Goal: Information Seeking & Learning: Learn about a topic

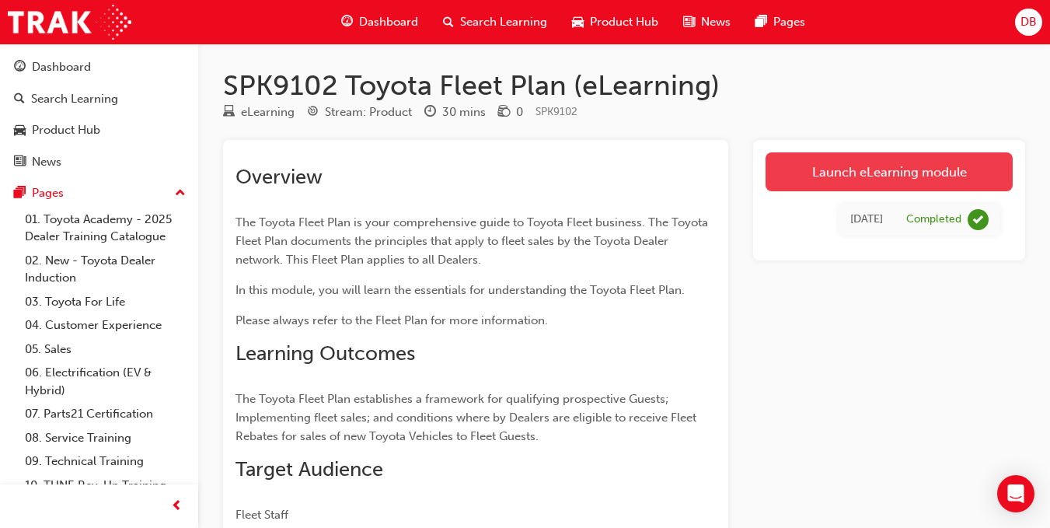
click at [890, 172] on link "Launch eLearning module" at bounding box center [888, 171] width 247 height 39
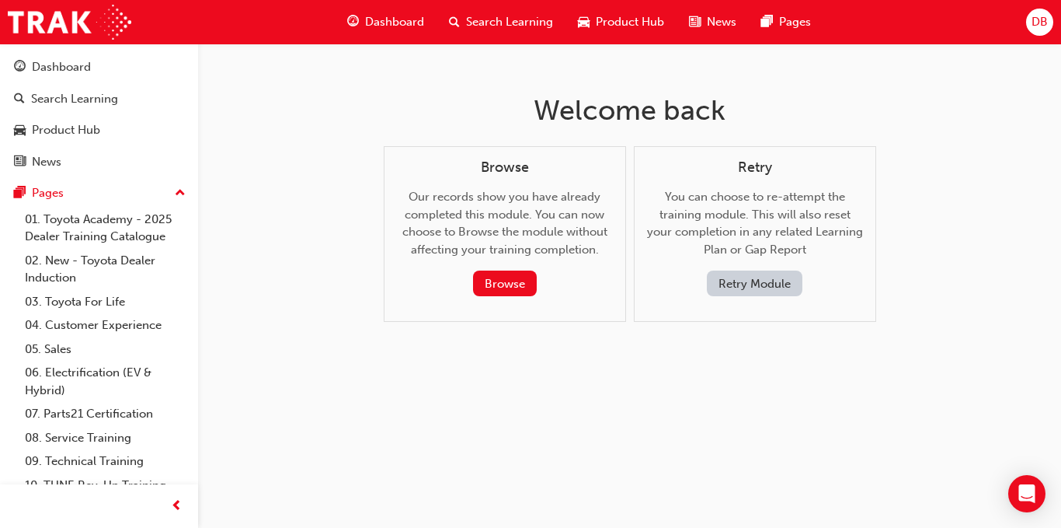
click at [784, 290] on button "Retry Module" at bounding box center [755, 283] width 96 height 26
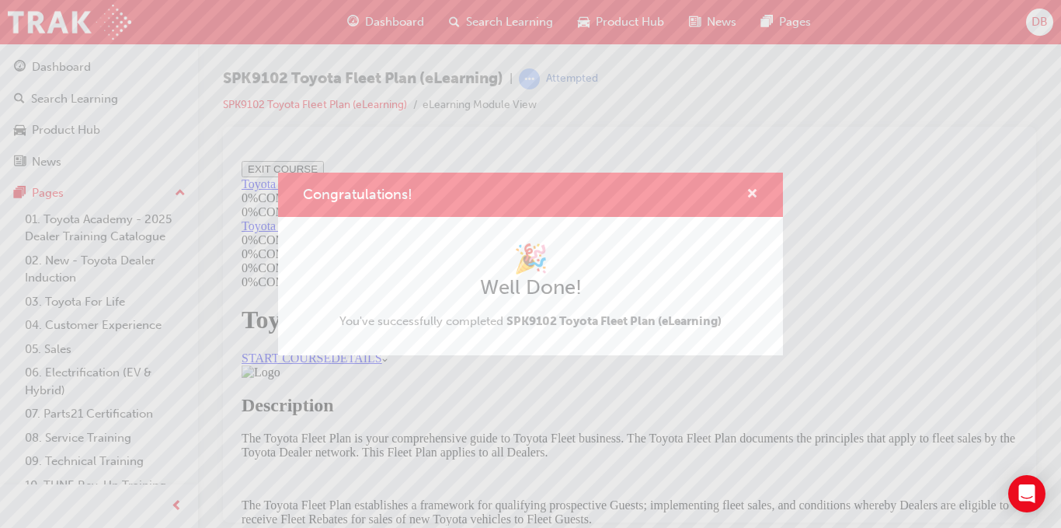
click at [757, 193] on span "cross-icon" at bounding box center [753, 195] width 12 height 14
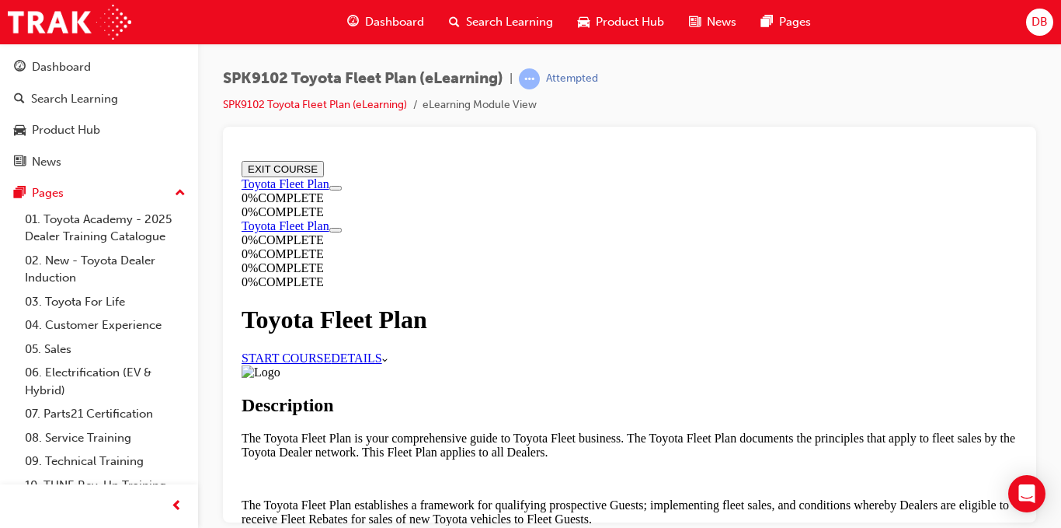
drag, startPoint x: 432, startPoint y: 301, endPoint x: 433, endPoint y: 309, distance: 7.8
click at [432, 305] on div "Toyota Fleet Plan" at bounding box center [630, 319] width 776 height 29
click at [331, 350] on link "START COURSE" at bounding box center [286, 356] width 89 height 13
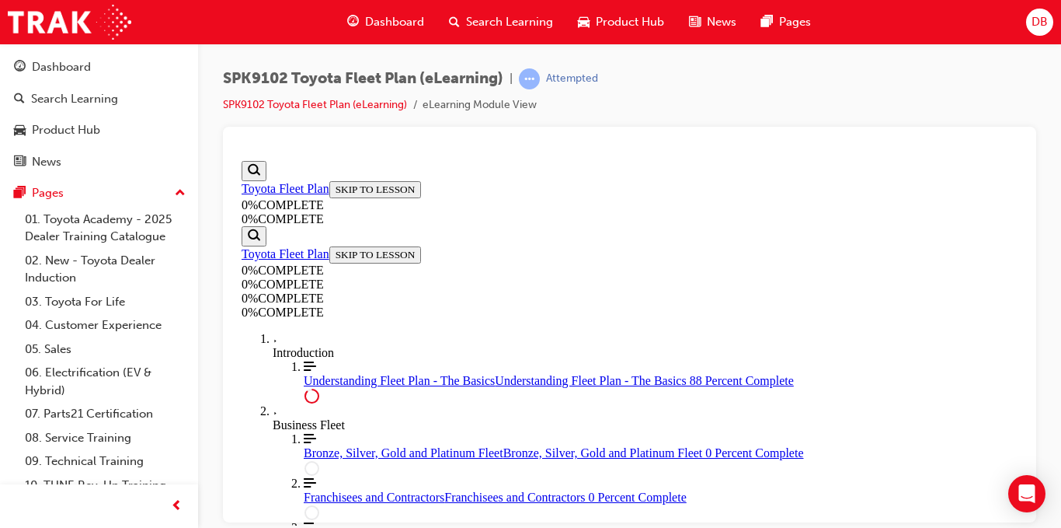
scroll to position [3407, 0]
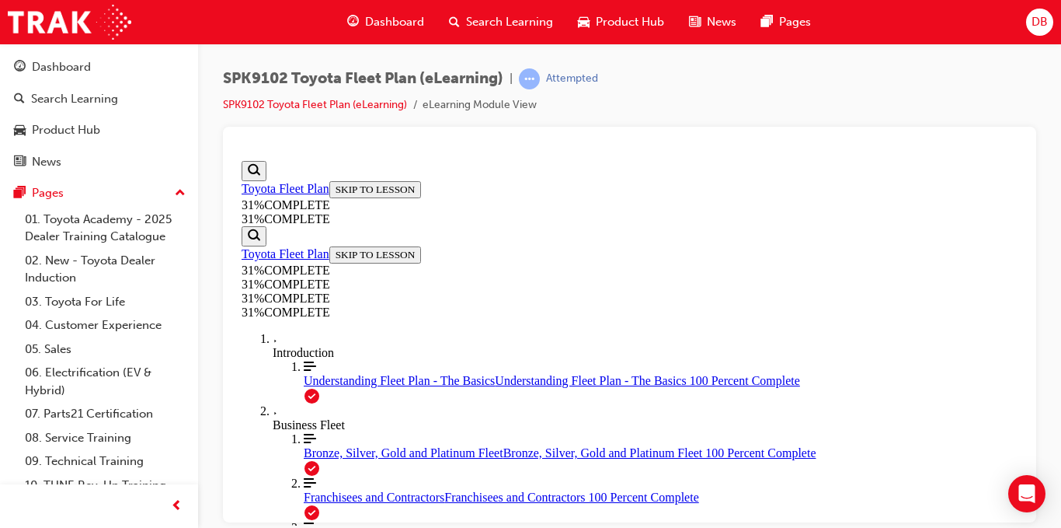
scroll to position [983, 0]
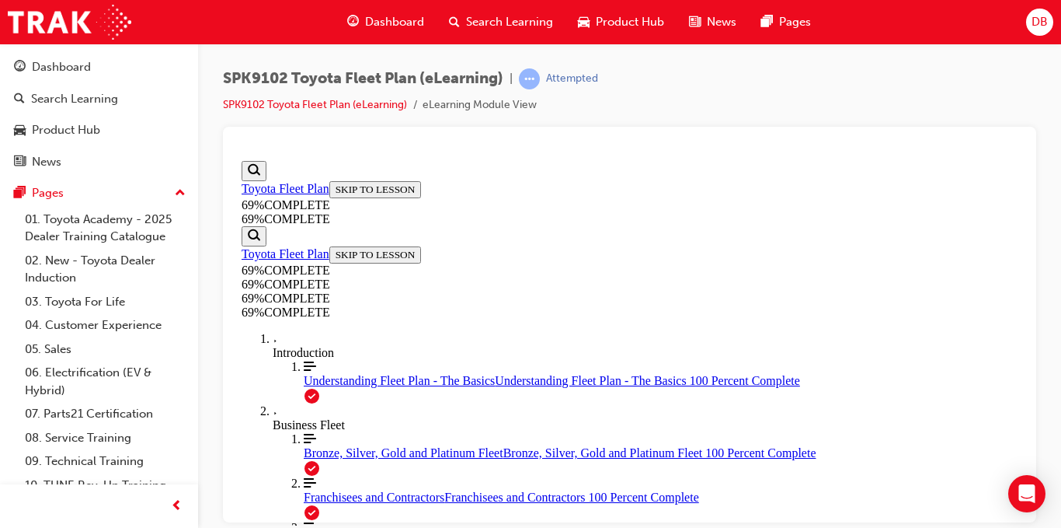
scroll to position [0, 0]
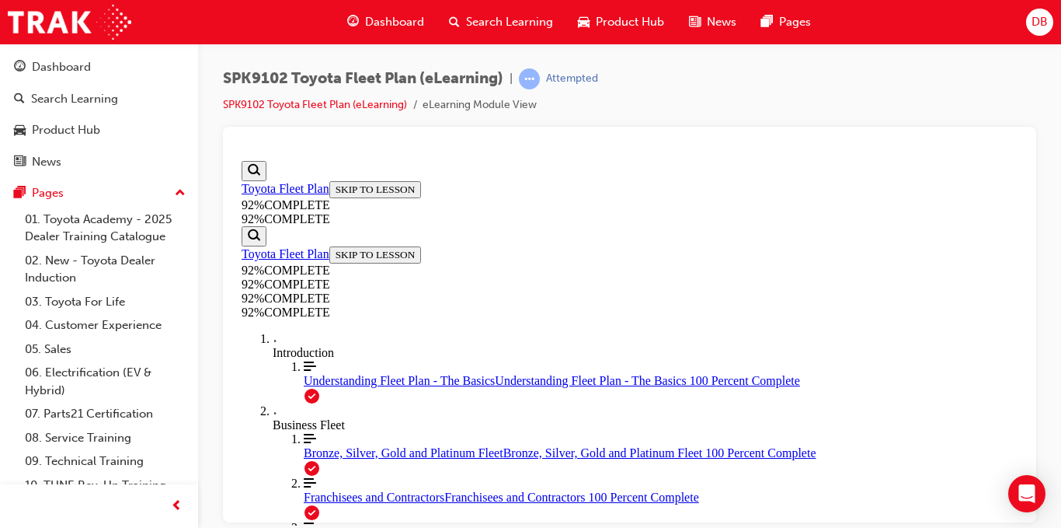
drag, startPoint x: 769, startPoint y: 279, endPoint x: 575, endPoint y: 220, distance: 203.0
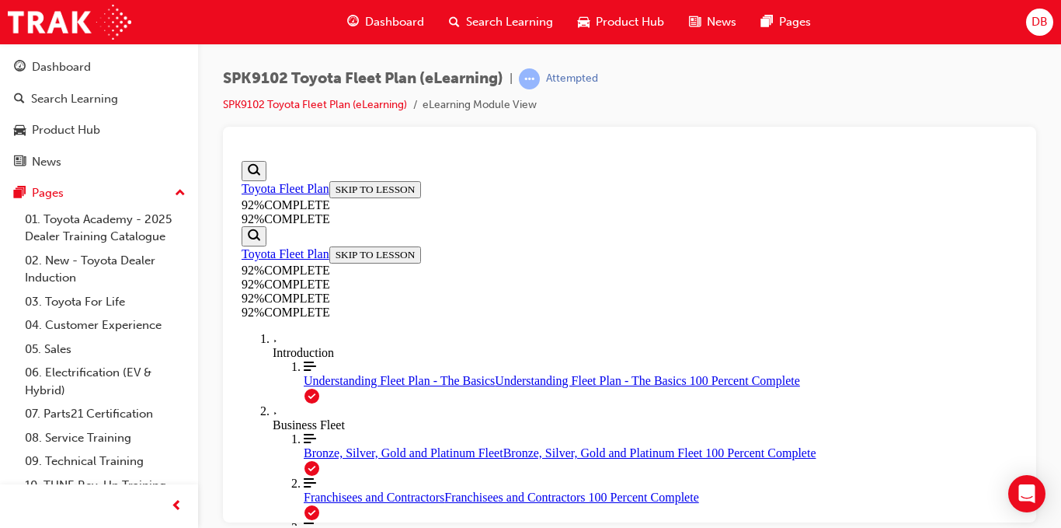
scroll to position [368, 0]
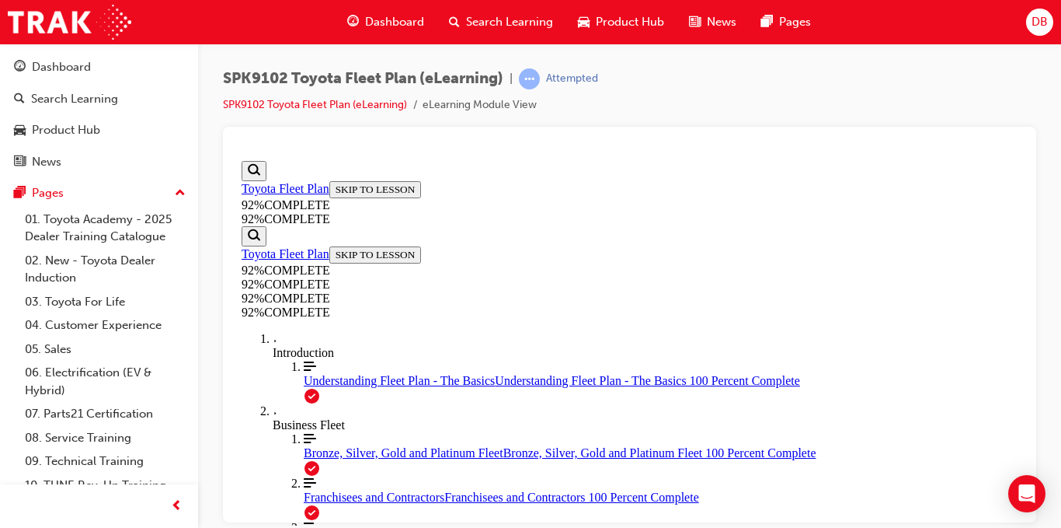
drag, startPoint x: 818, startPoint y: 301, endPoint x: 660, endPoint y: 296, distance: 157.8
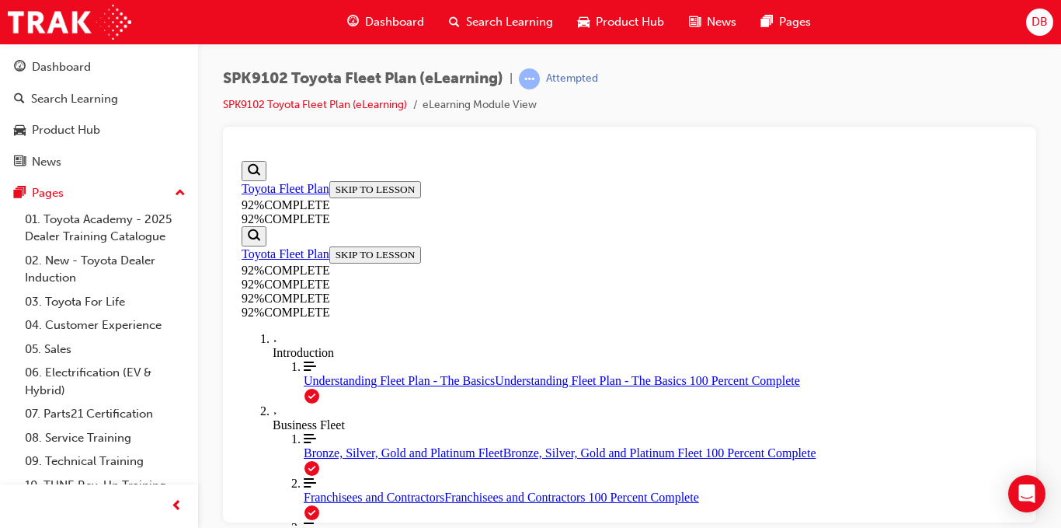
drag, startPoint x: 681, startPoint y: 300, endPoint x: 786, endPoint y: 298, distance: 104.1
drag, startPoint x: 703, startPoint y: 433, endPoint x: 762, endPoint y: 371, distance: 85.7
drag, startPoint x: 632, startPoint y: 447, endPoint x: 738, endPoint y: 427, distance: 107.6
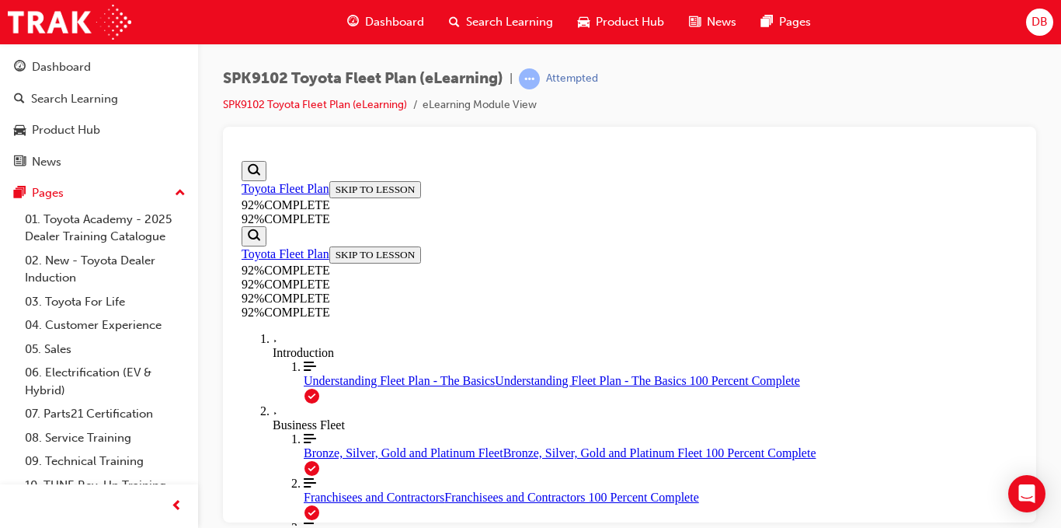
scroll to position [290, 0]
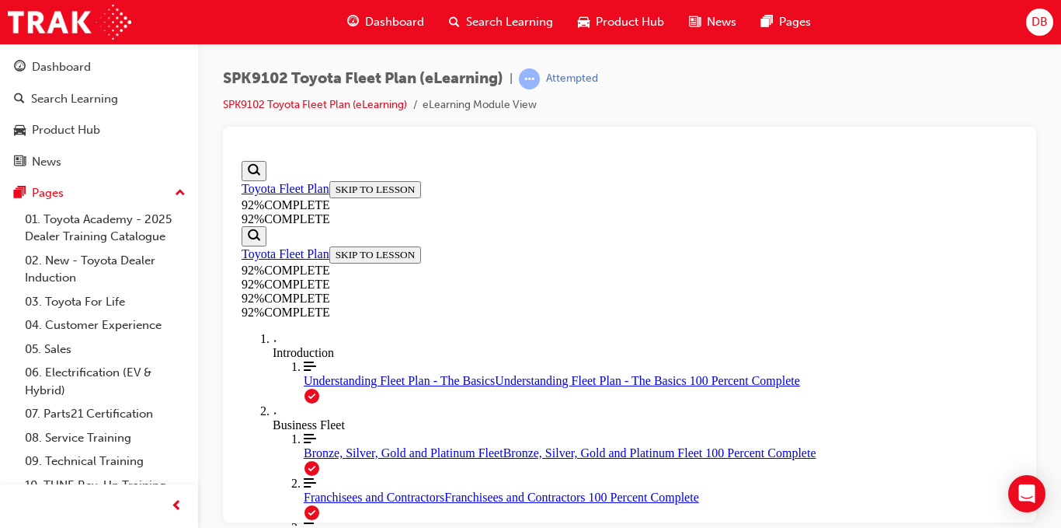
scroll to position [157, 0]
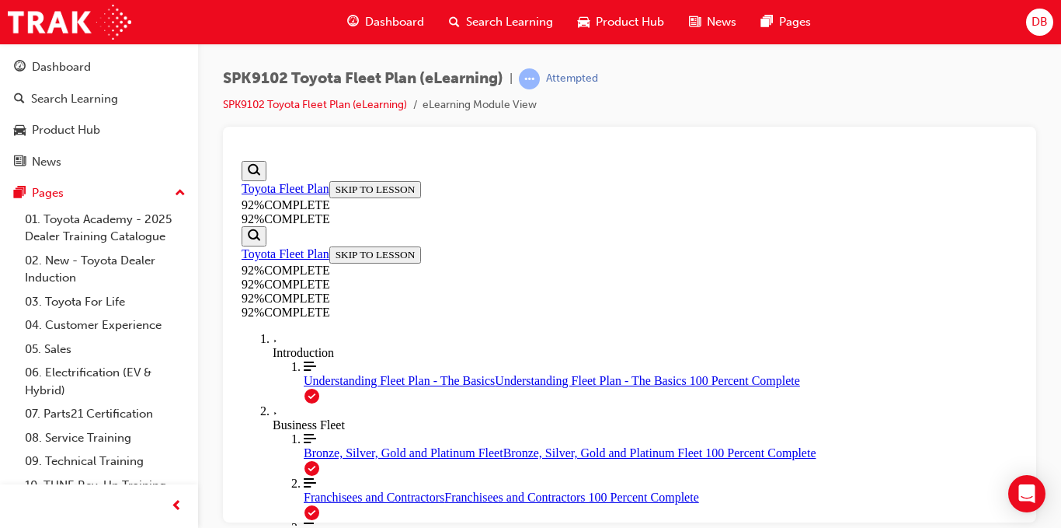
scroll to position [143, 0]
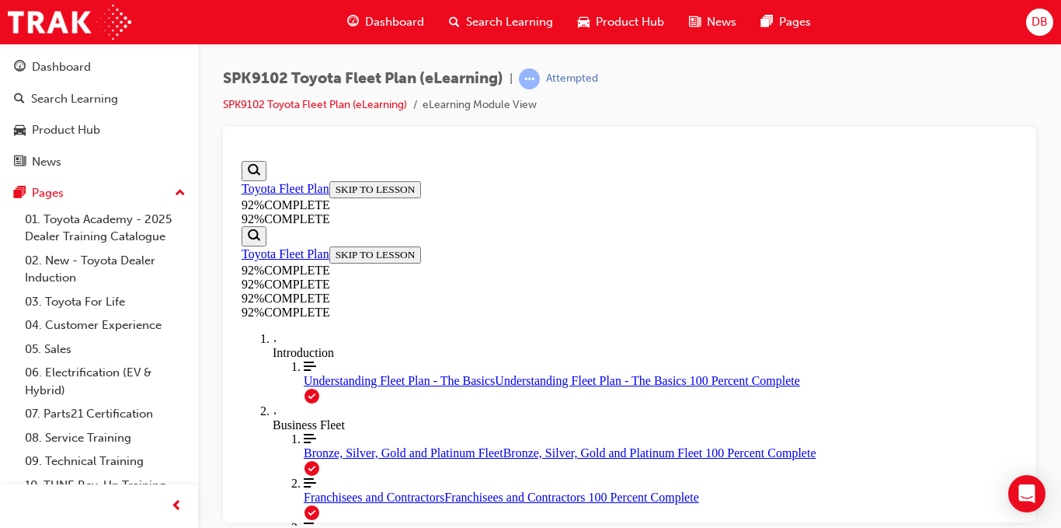
scroll to position [193, 0]
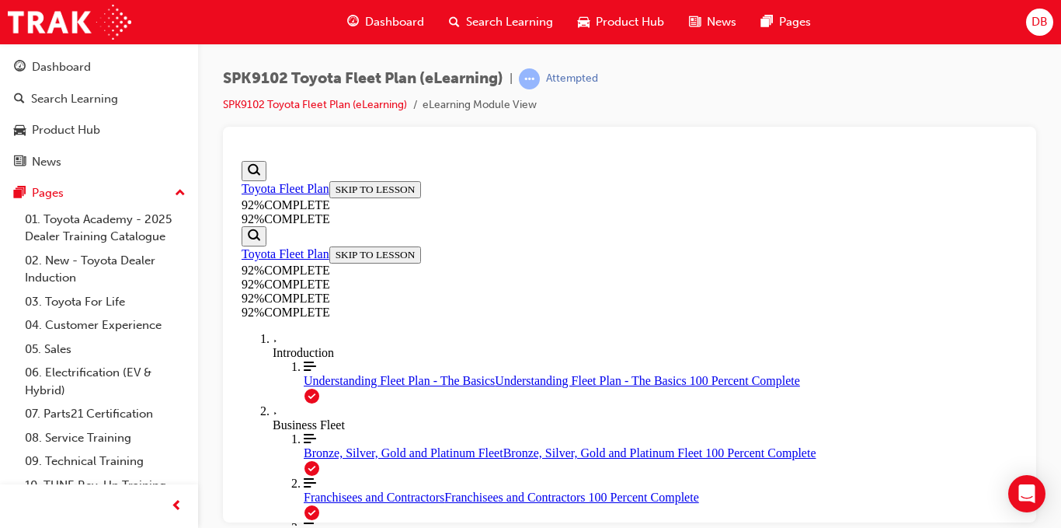
scroll to position [154, 0]
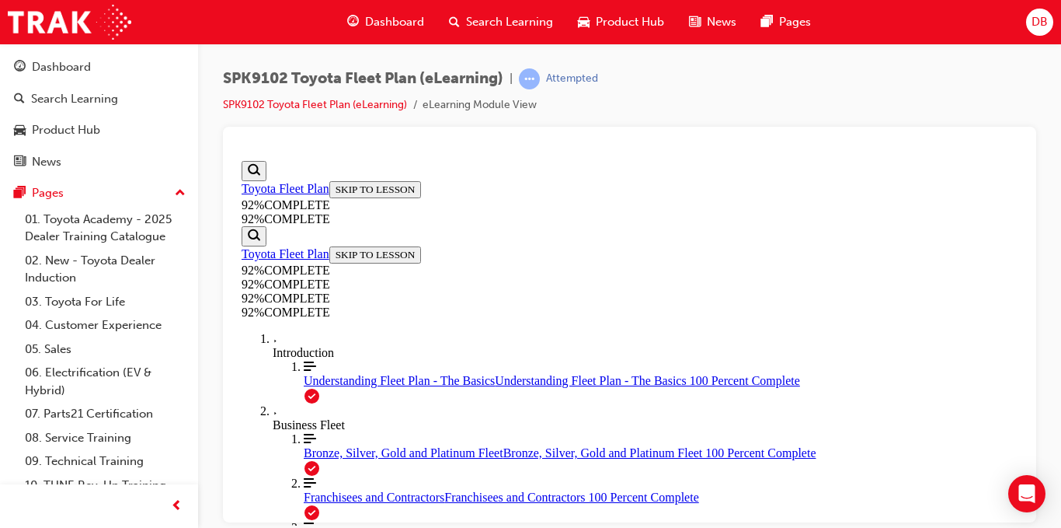
drag, startPoint x: 1022, startPoint y: 286, endPoint x: 1261, endPoint y: 453, distance: 291.8
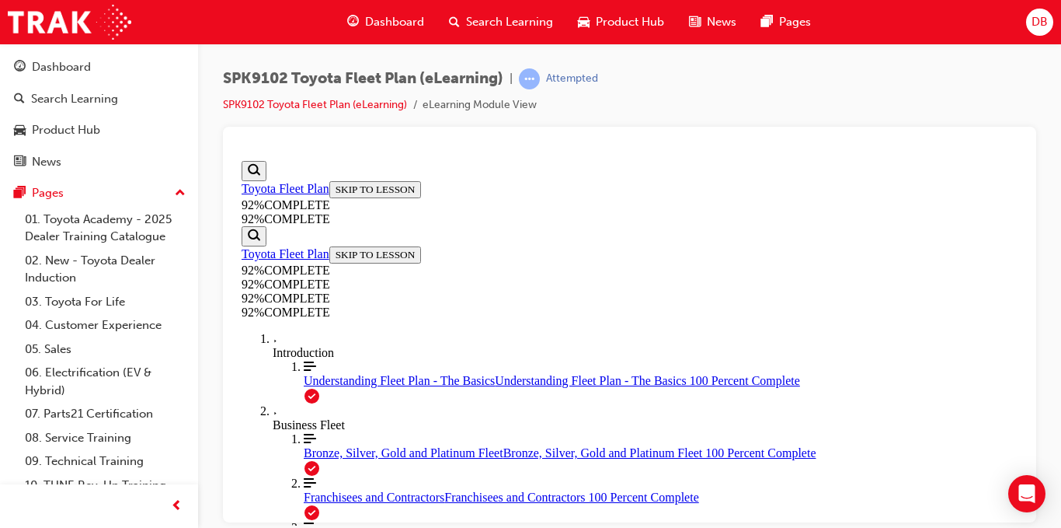
scroll to position [175, 0]
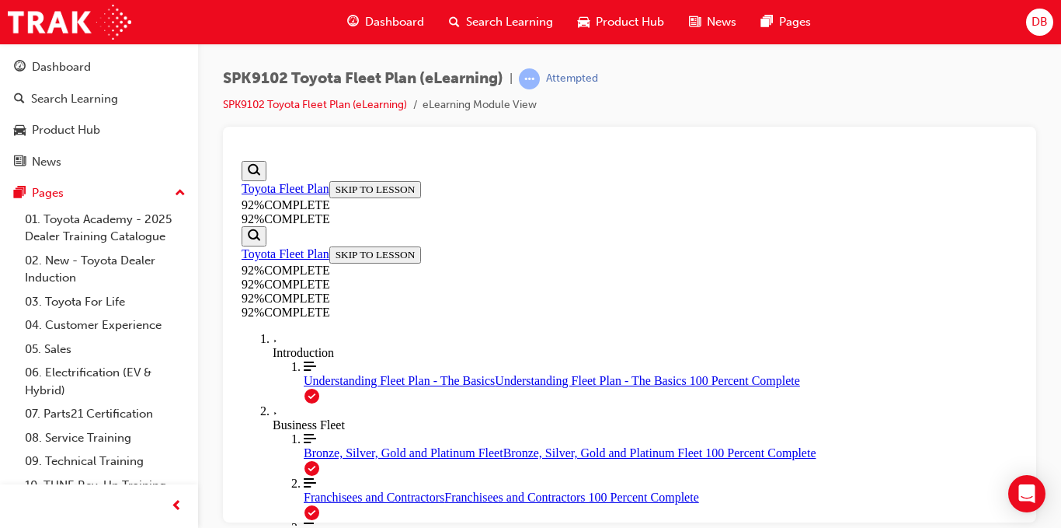
scroll to position [254, 0]
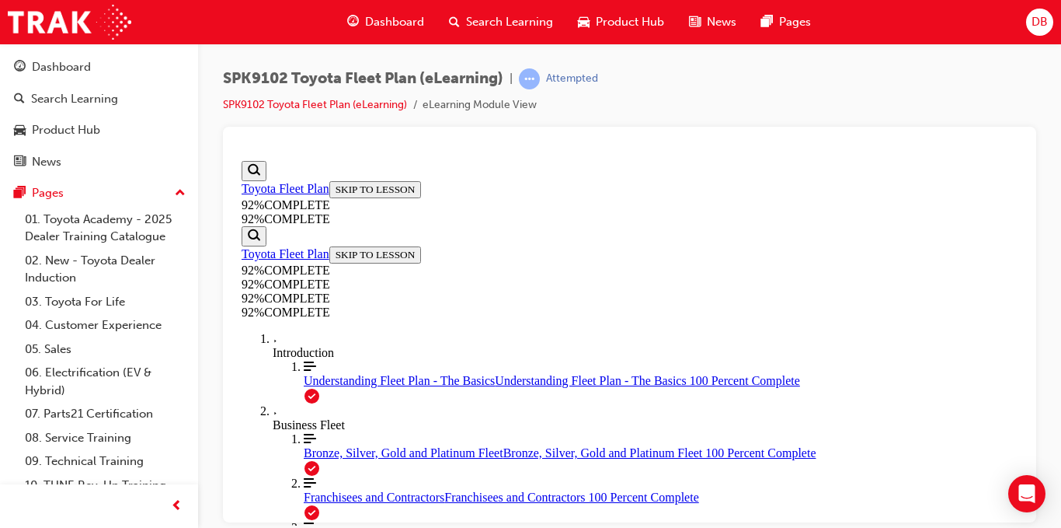
scroll to position [219, 0]
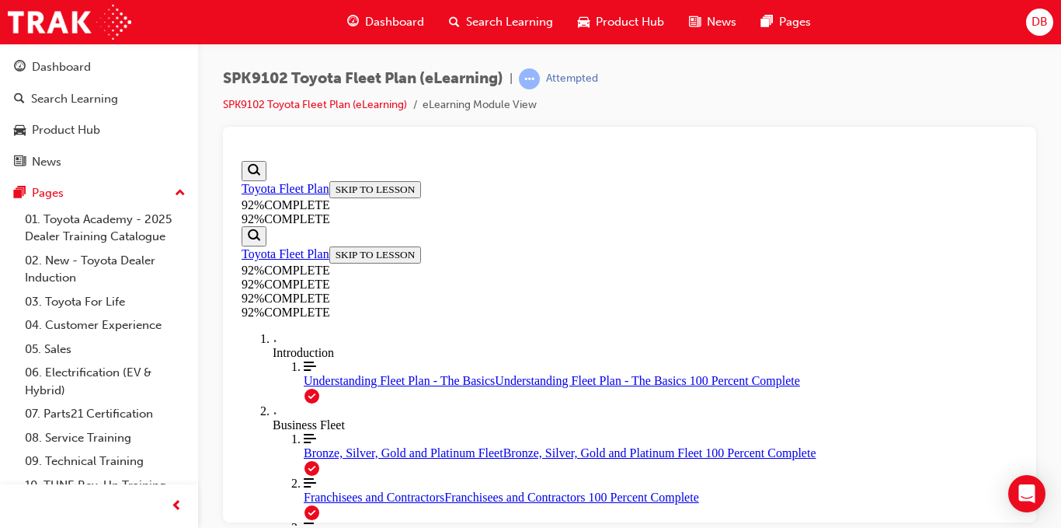
drag, startPoint x: 709, startPoint y: 480, endPoint x: 712, endPoint y: 491, distance: 11.6
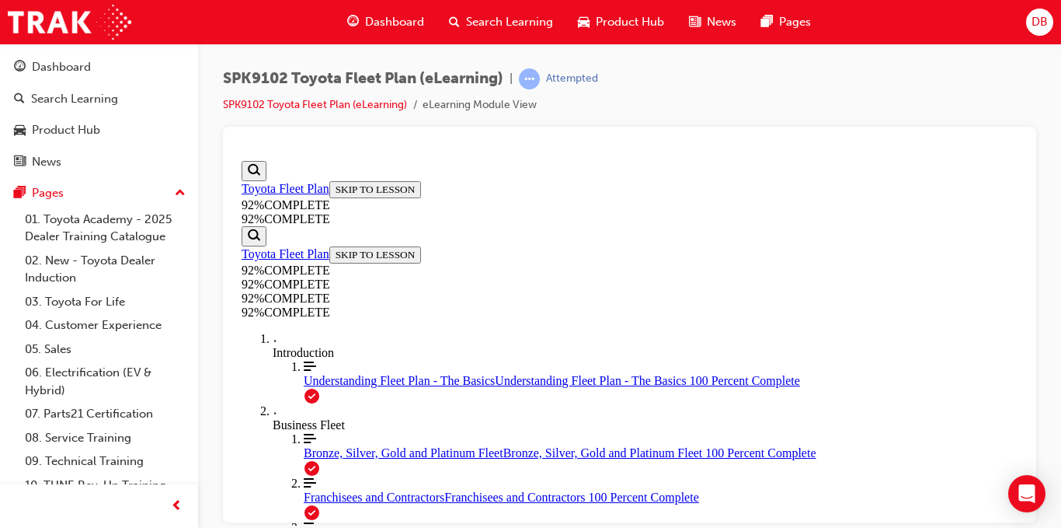
scroll to position [197, 0]
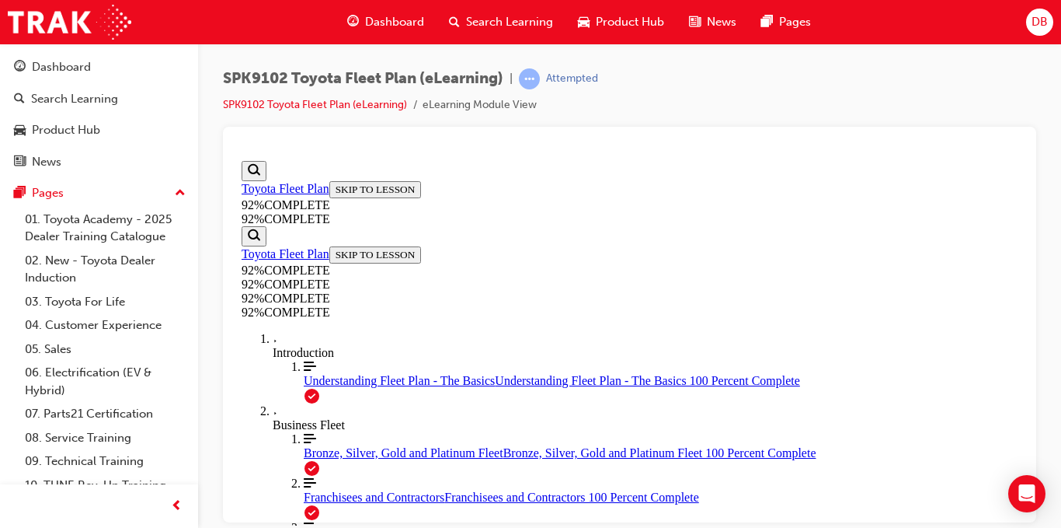
scroll to position [285, 0]
drag, startPoint x: 707, startPoint y: 426, endPoint x: 794, endPoint y: 291, distance: 160.1
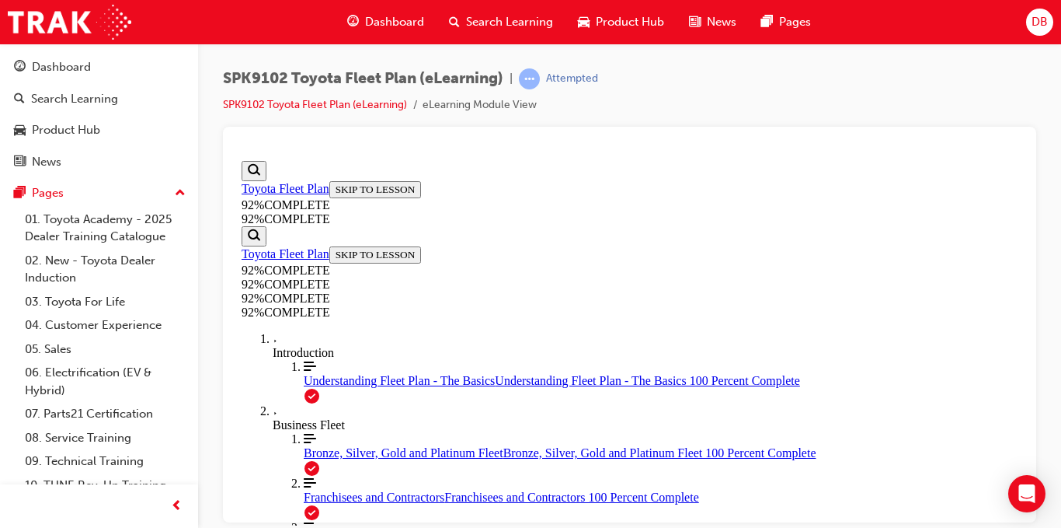
drag, startPoint x: 700, startPoint y: 371, endPoint x: 772, endPoint y: 448, distance: 105.5
drag, startPoint x: 688, startPoint y: 373, endPoint x: 762, endPoint y: 373, distance: 74.6
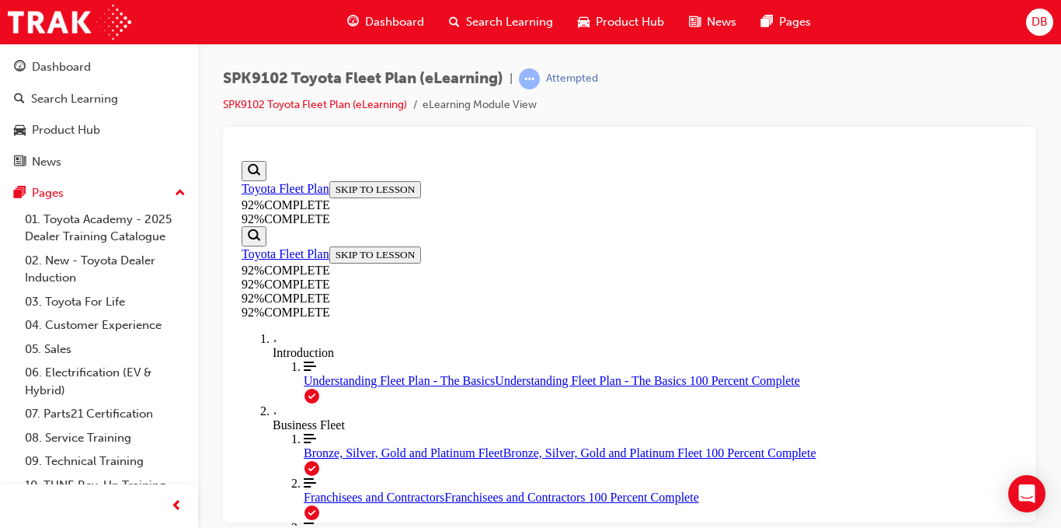
scroll to position [290, 0]
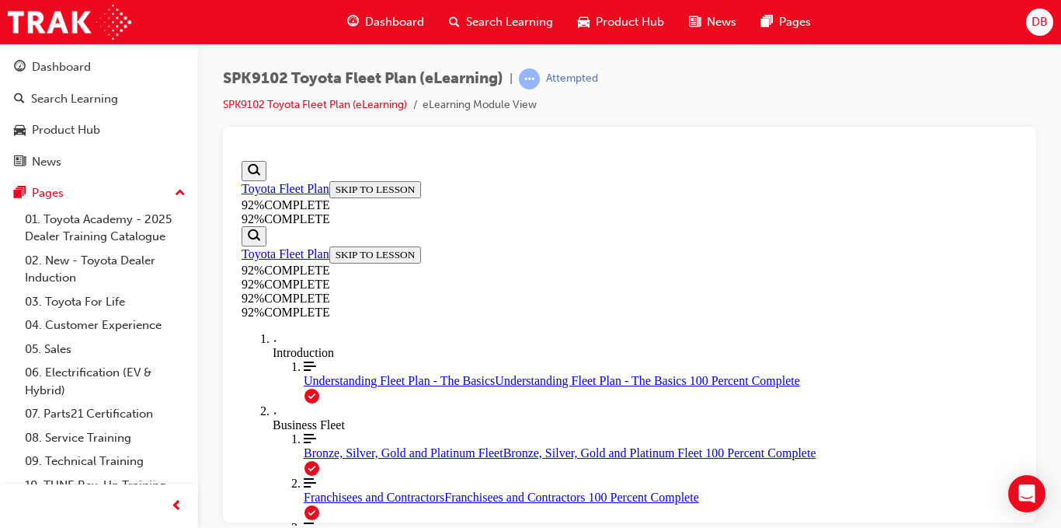
scroll to position [461, 0]
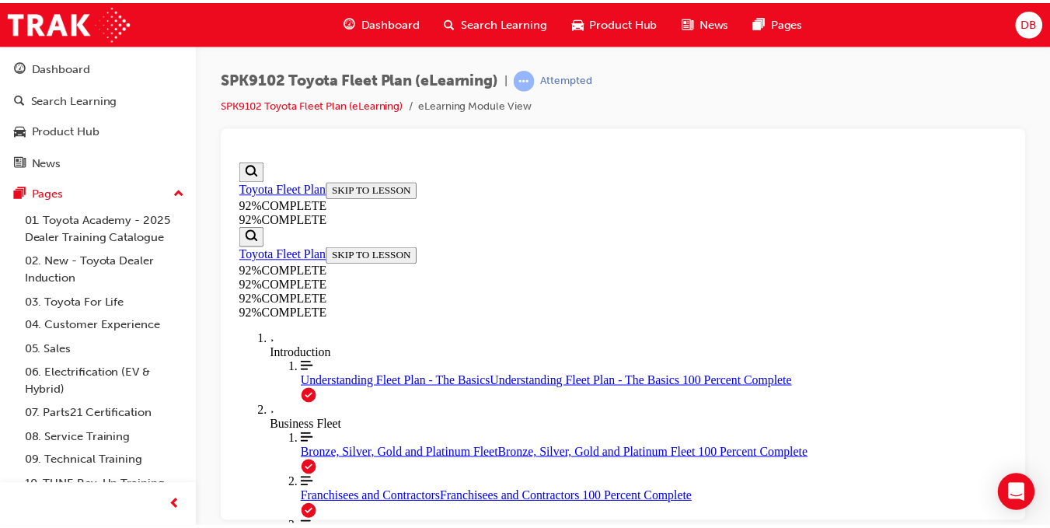
scroll to position [425, 0]
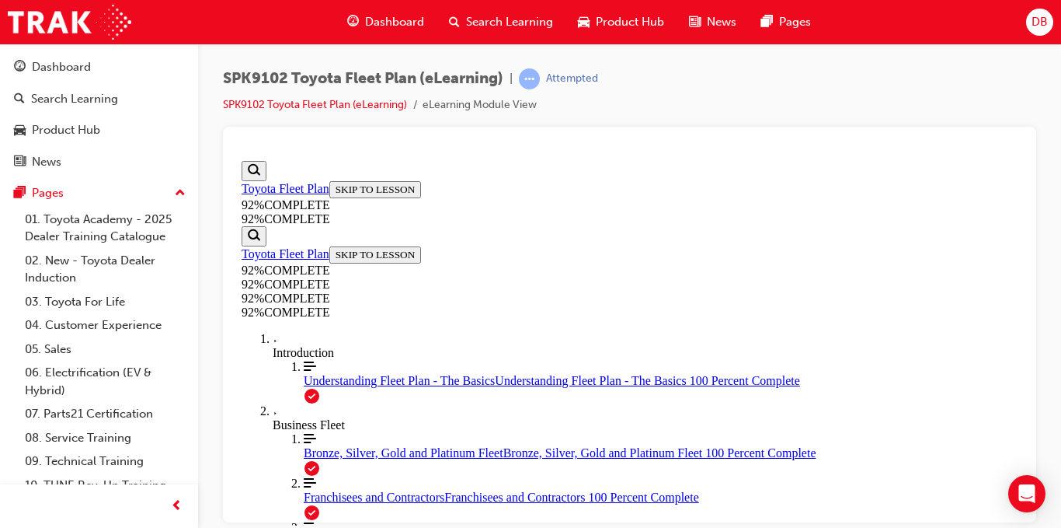
scroll to position [425, 0]
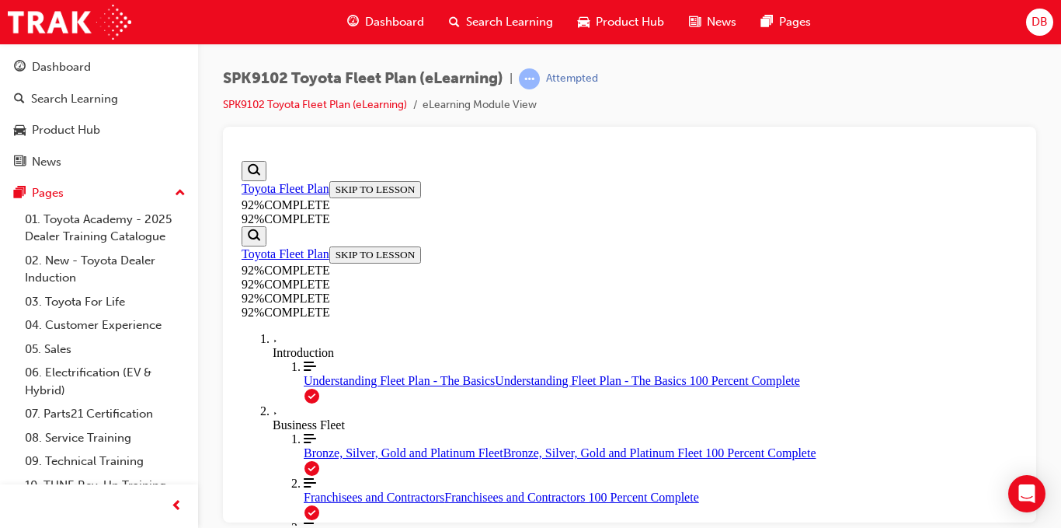
scroll to position [368, 0]
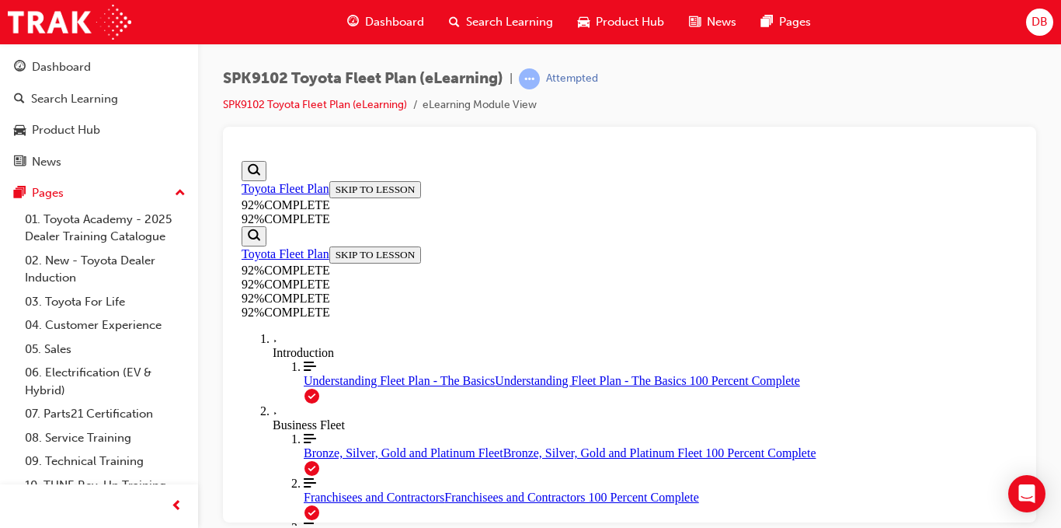
scroll to position [290, 0]
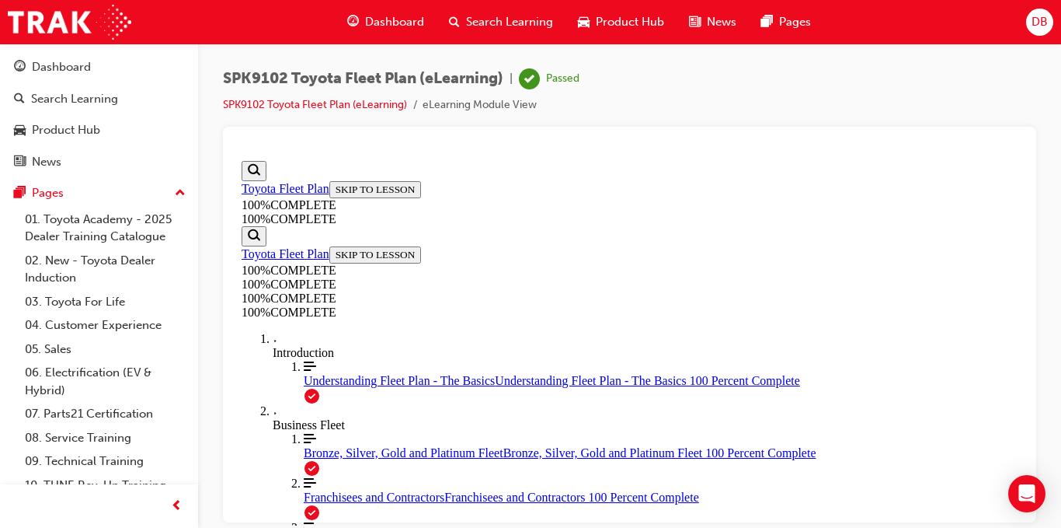
scroll to position [122, 0]
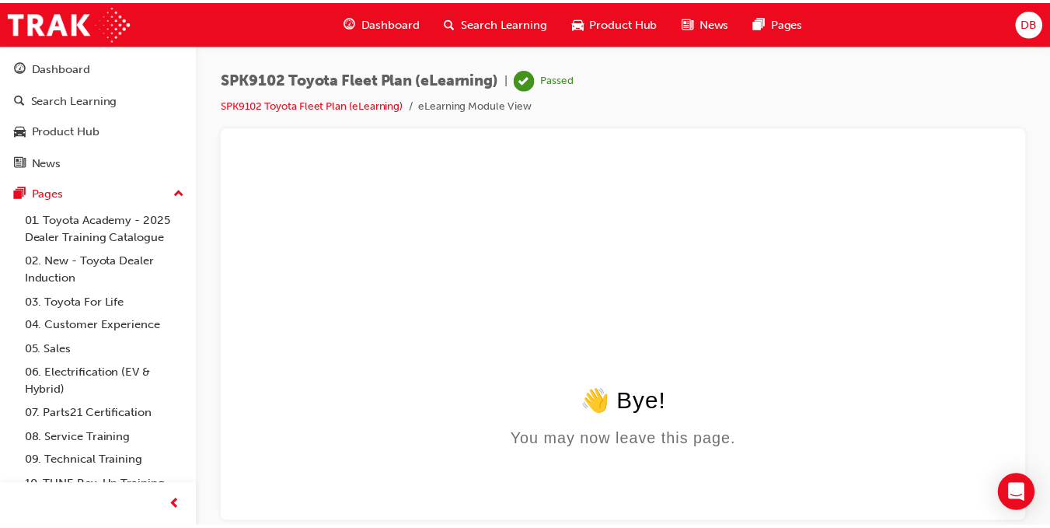
scroll to position [0, 0]
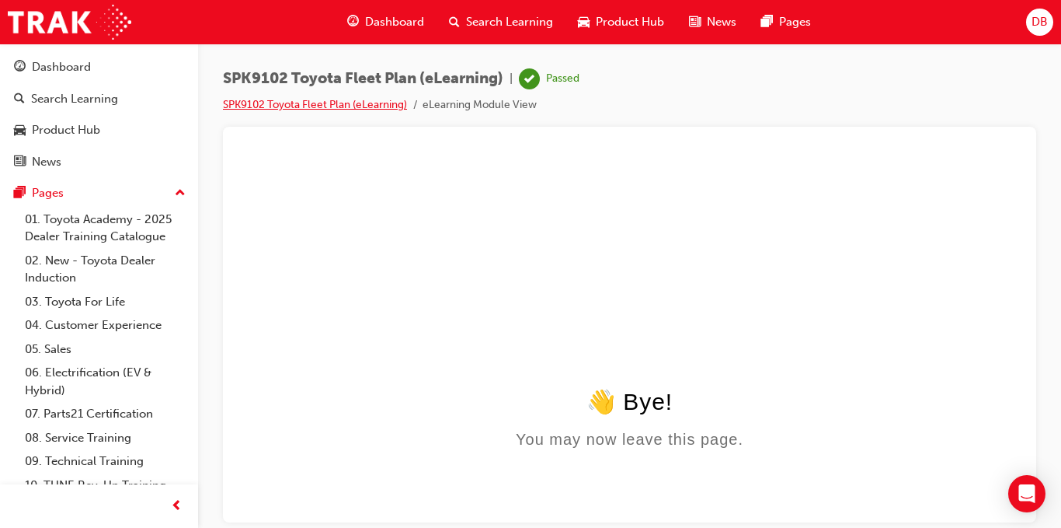
click at [346, 103] on link "SPK9102 Toyota Fleet Plan (eLearning)" at bounding box center [315, 104] width 184 height 13
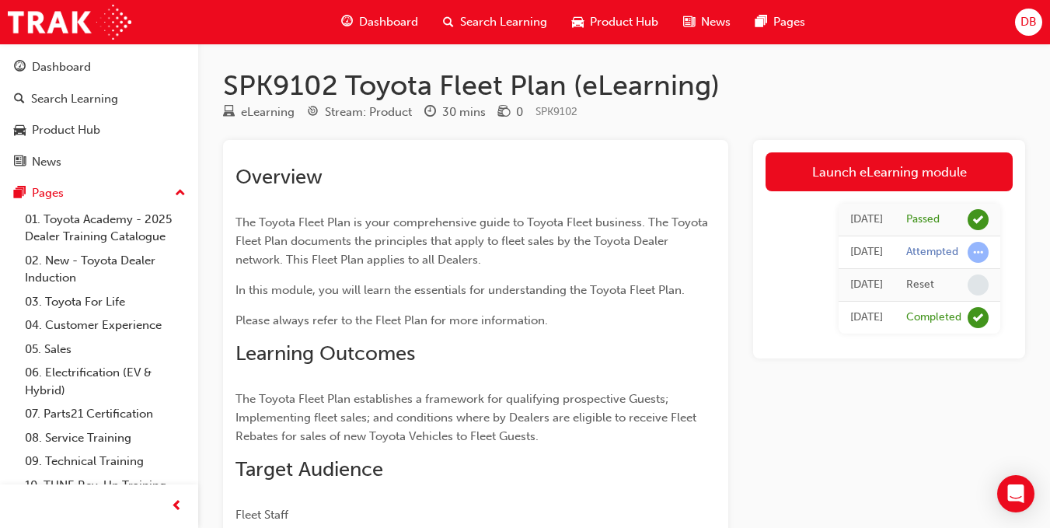
click at [525, 24] on span "Search Learning" at bounding box center [503, 22] width 87 height 18
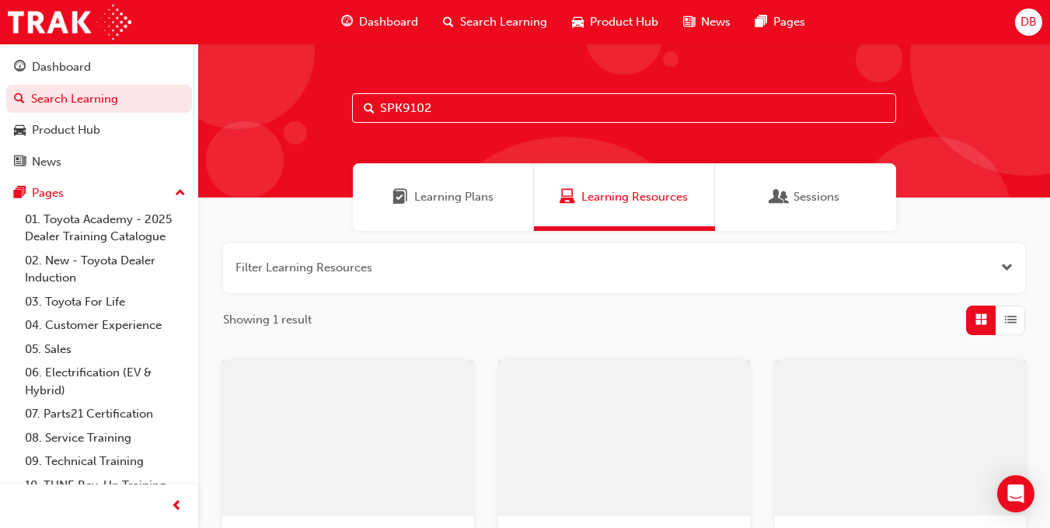
click at [400, 103] on input "SPK9102" at bounding box center [624, 108] width 544 height 30
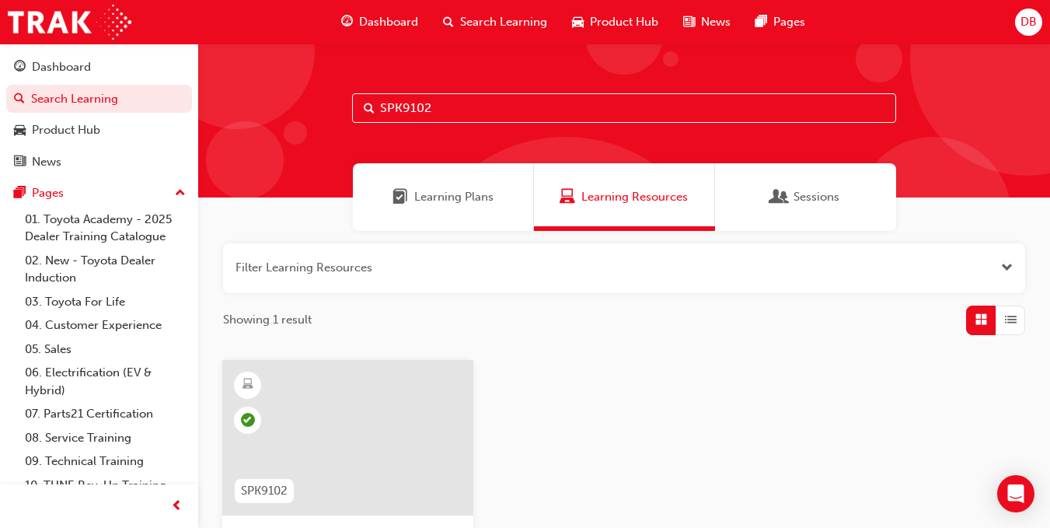
paste input "3"
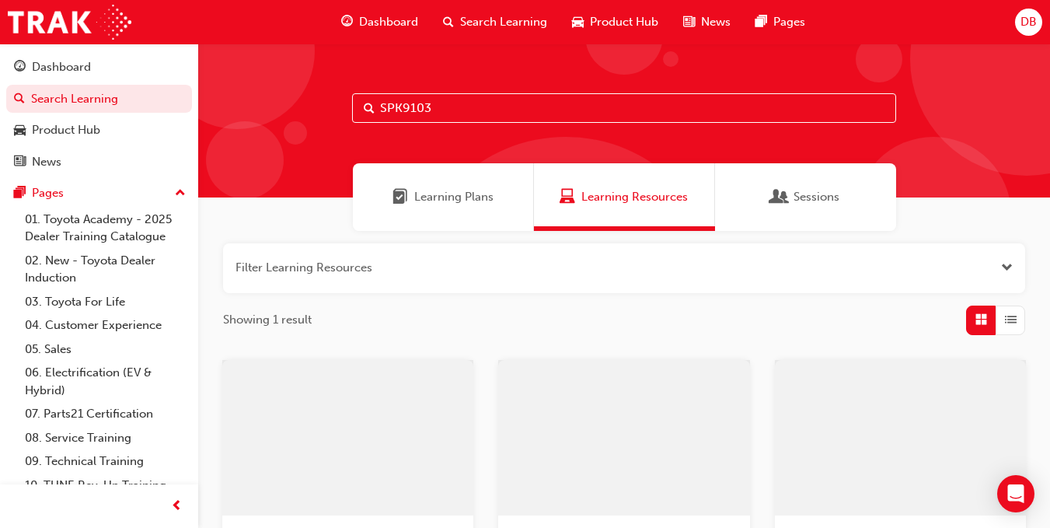
type input "SPK9103"
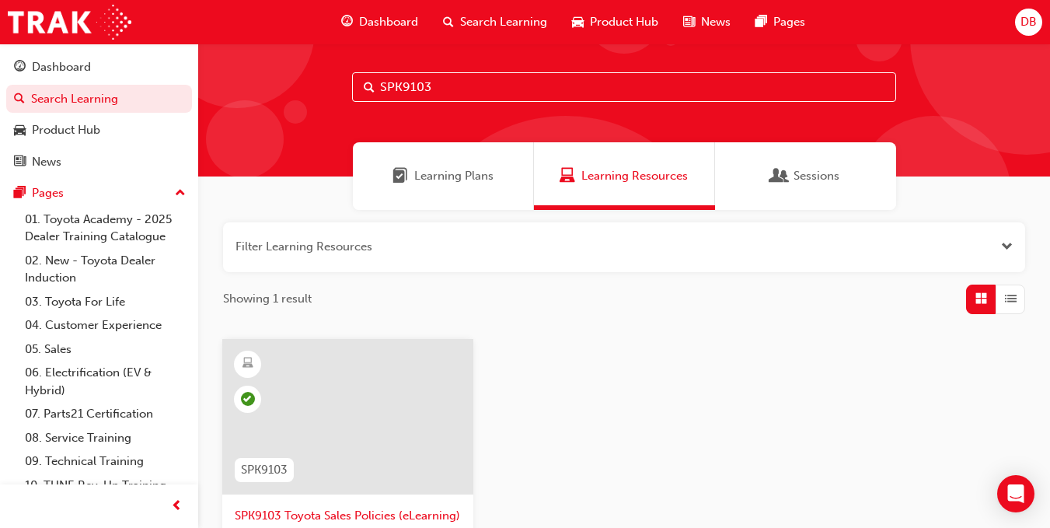
scroll to position [78, 0]
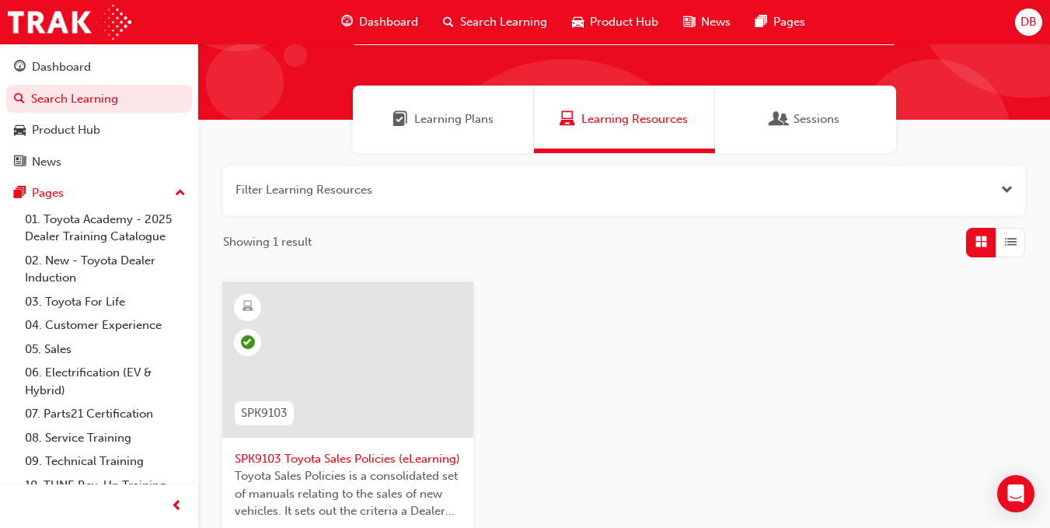
click at [352, 369] on div at bounding box center [347, 359] width 251 height 155
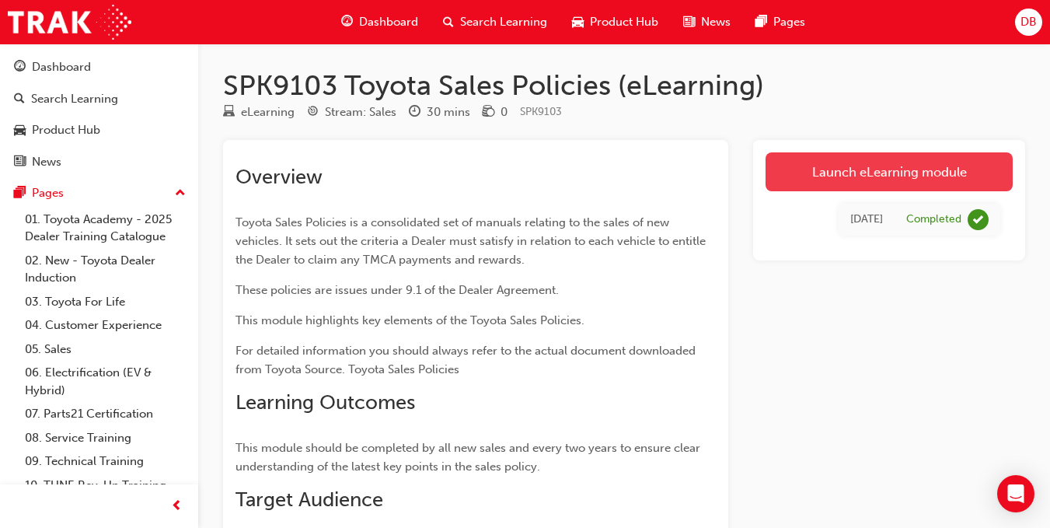
click at [904, 188] on link "Launch eLearning module" at bounding box center [888, 171] width 247 height 39
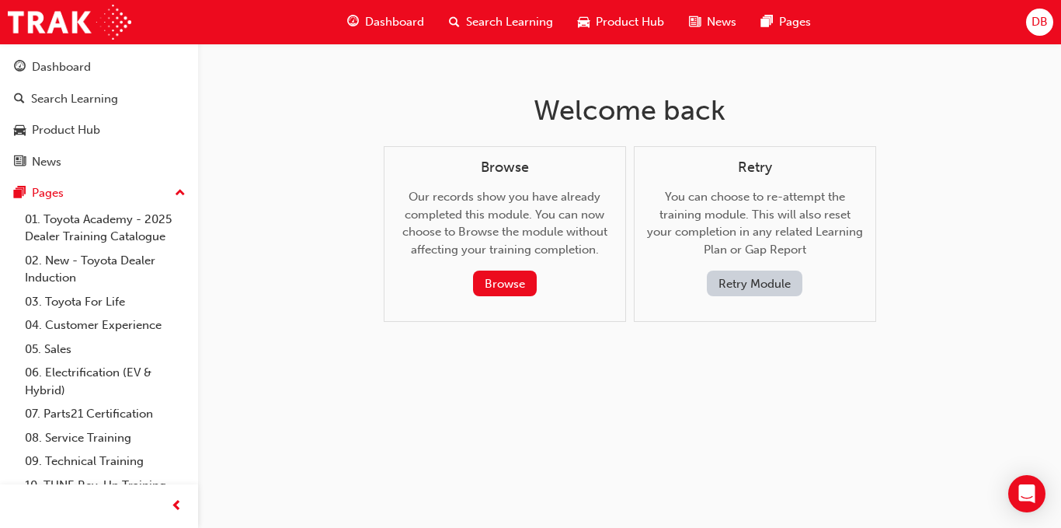
click at [778, 277] on button "Retry Module" at bounding box center [755, 283] width 96 height 26
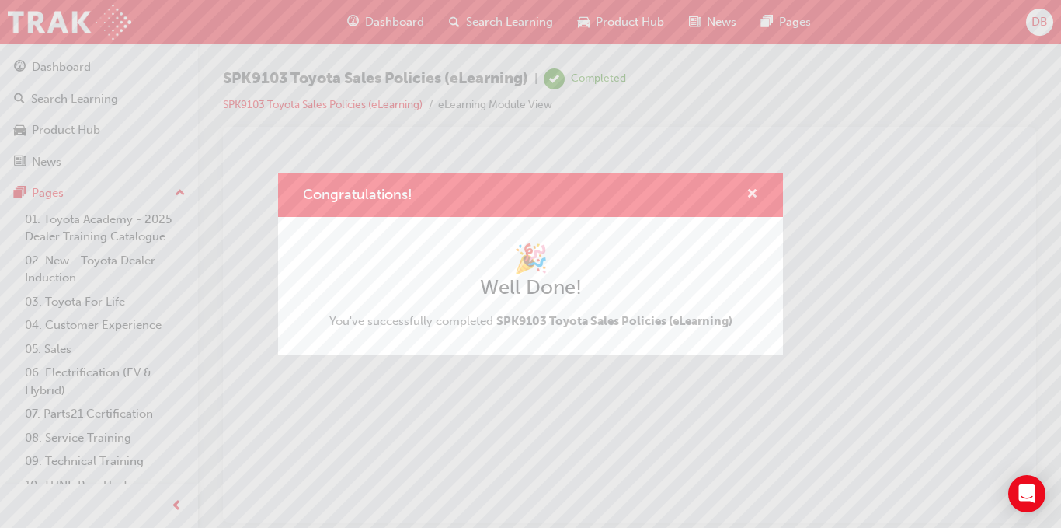
click at [754, 193] on span "cross-icon" at bounding box center [753, 195] width 12 height 14
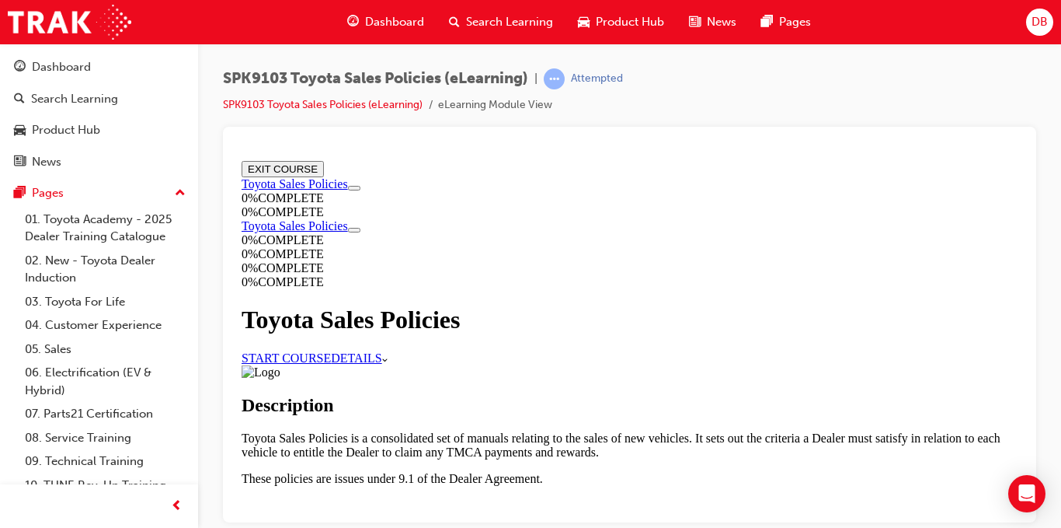
click at [331, 350] on link "START COURSE" at bounding box center [286, 356] width 89 height 13
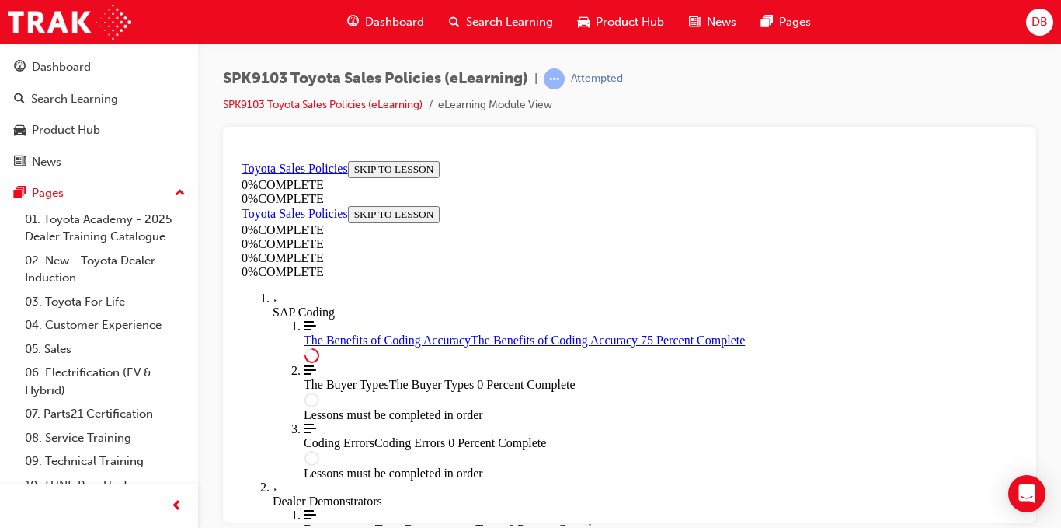
scroll to position [1109, 0]
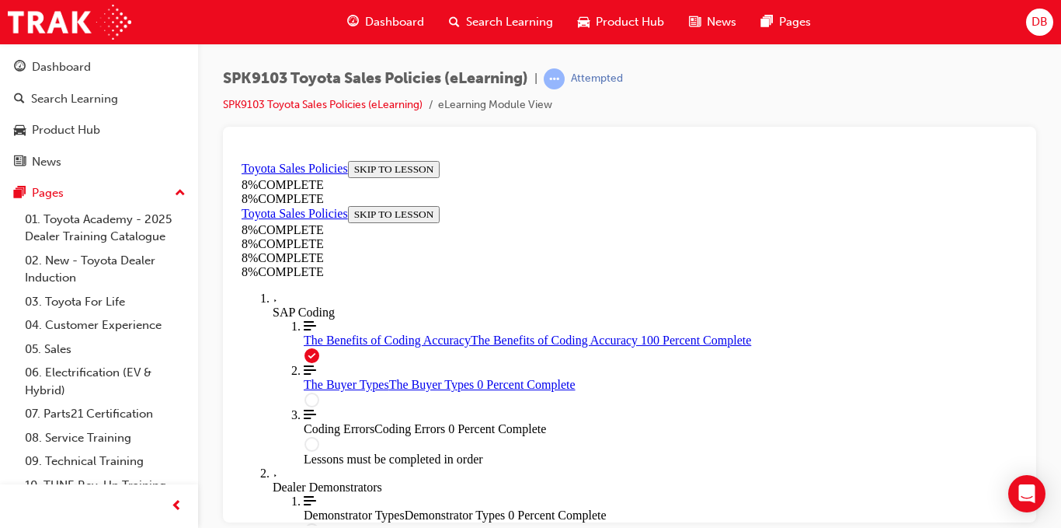
scroll to position [0, 0]
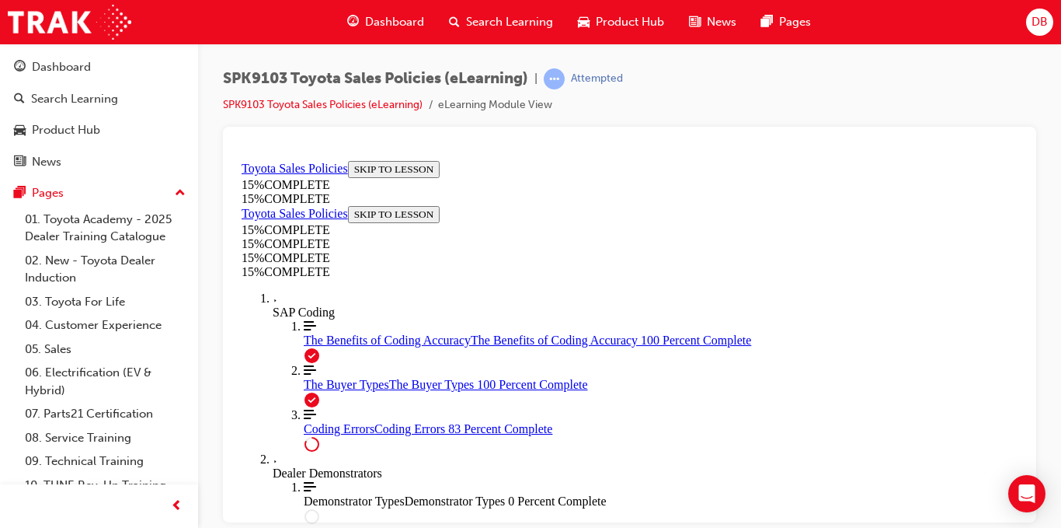
scroll to position [1744, 0]
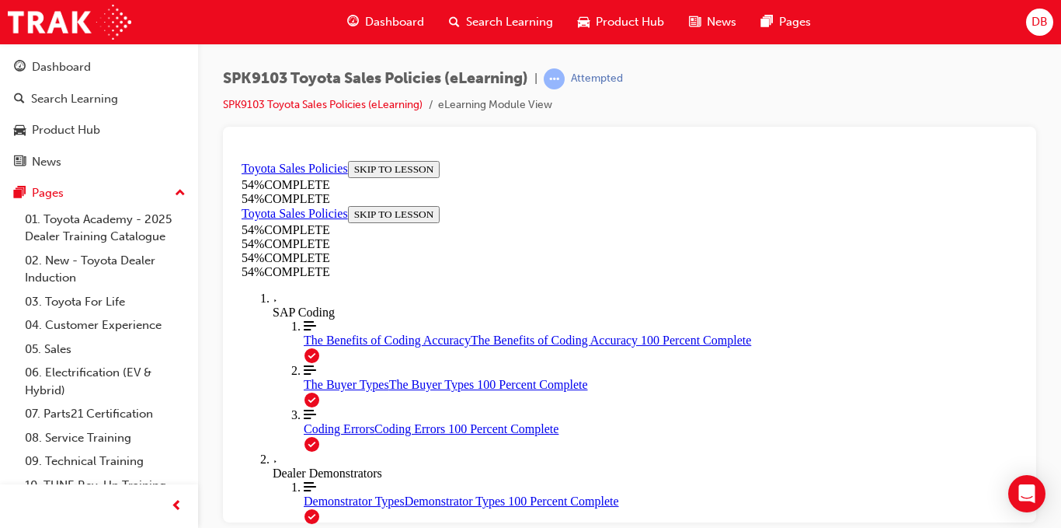
scroll to position [808, 0]
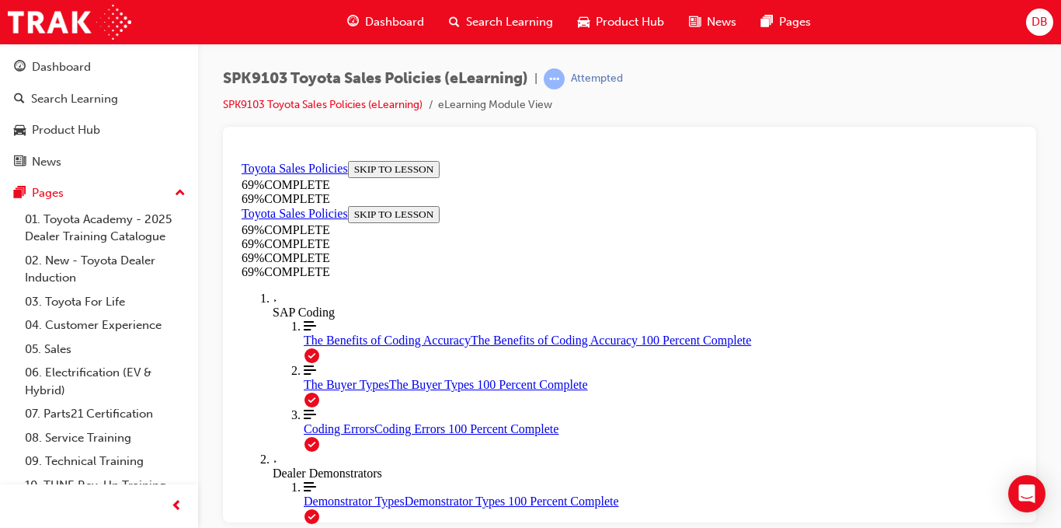
drag, startPoint x: 1016, startPoint y: 280, endPoint x: 1269, endPoint y: 457, distance: 309.1
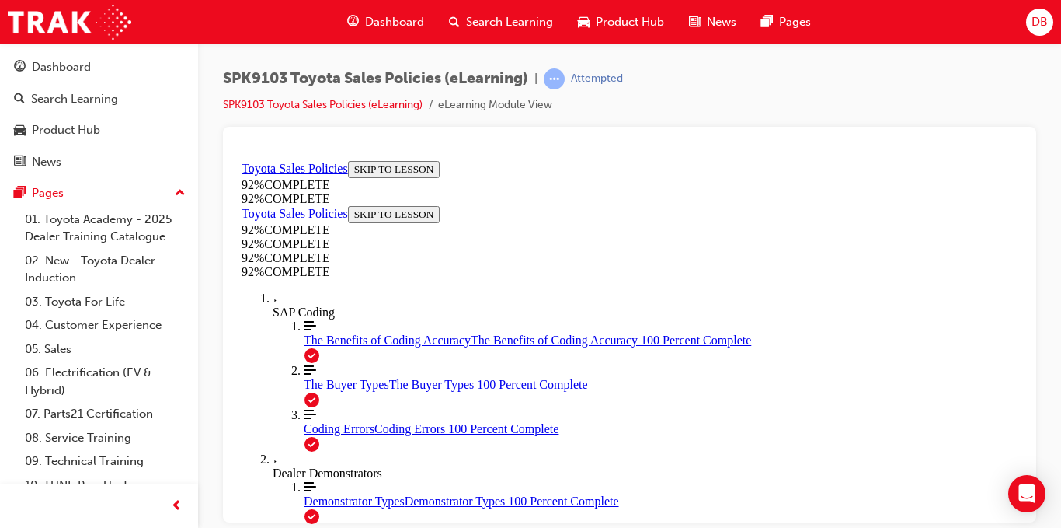
drag, startPoint x: 835, startPoint y: 243, endPoint x: 568, endPoint y: 222, distance: 268.1
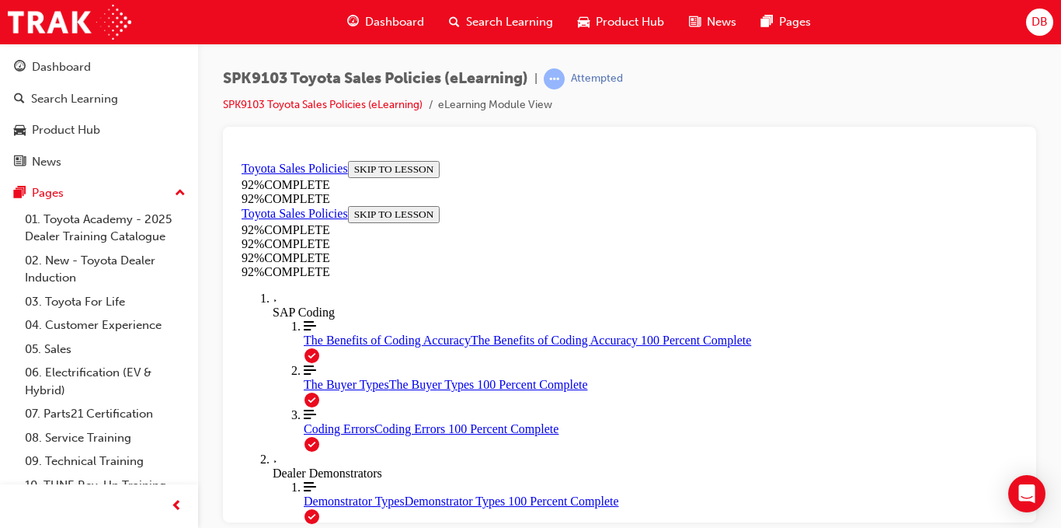
drag, startPoint x: 723, startPoint y: 437, endPoint x: 724, endPoint y: 448, distance: 11.7
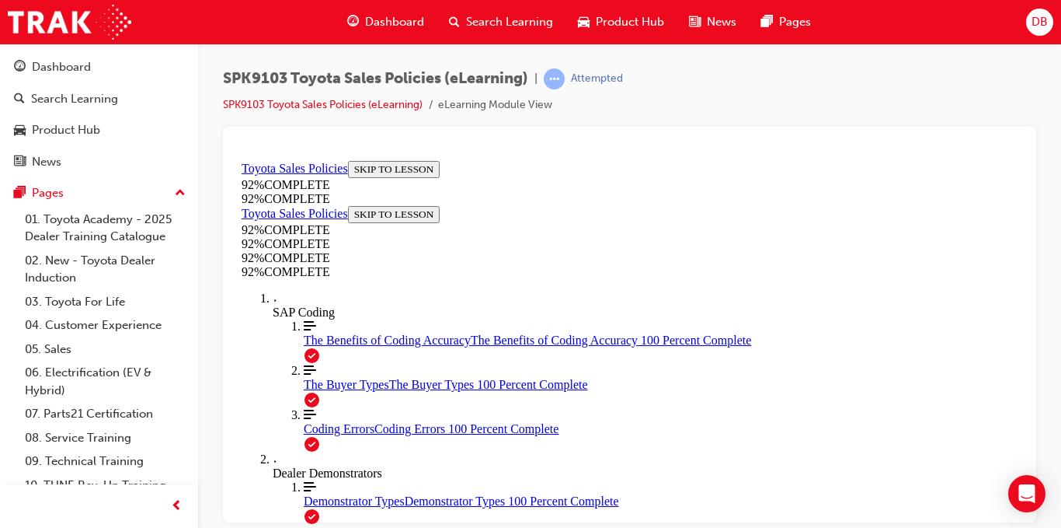
scroll to position [368, 0]
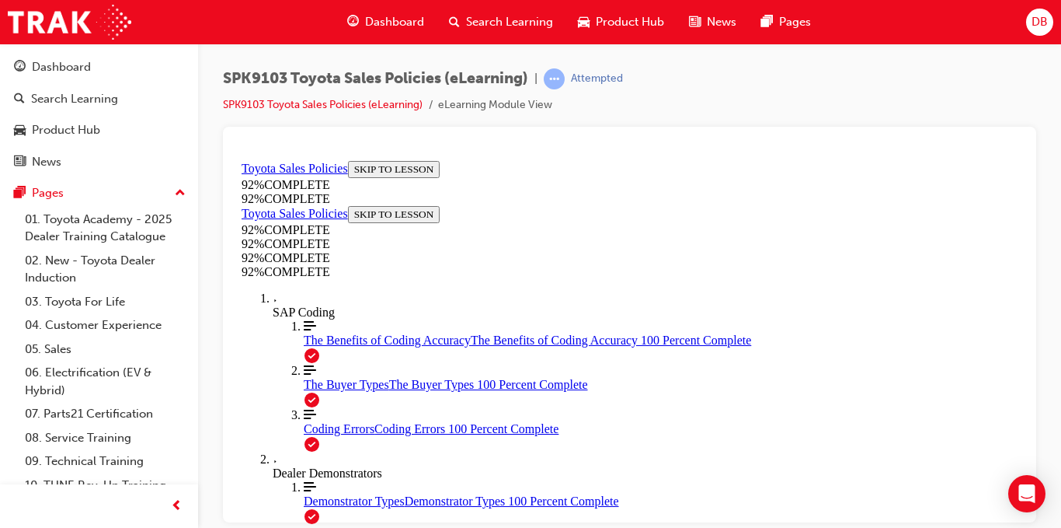
scroll to position [212, 0]
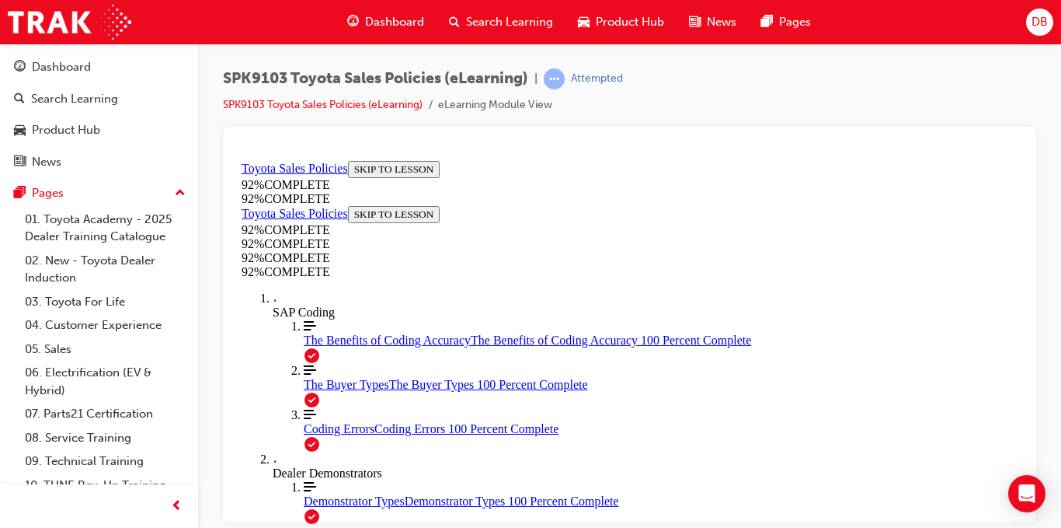
scroll to position [289, 0]
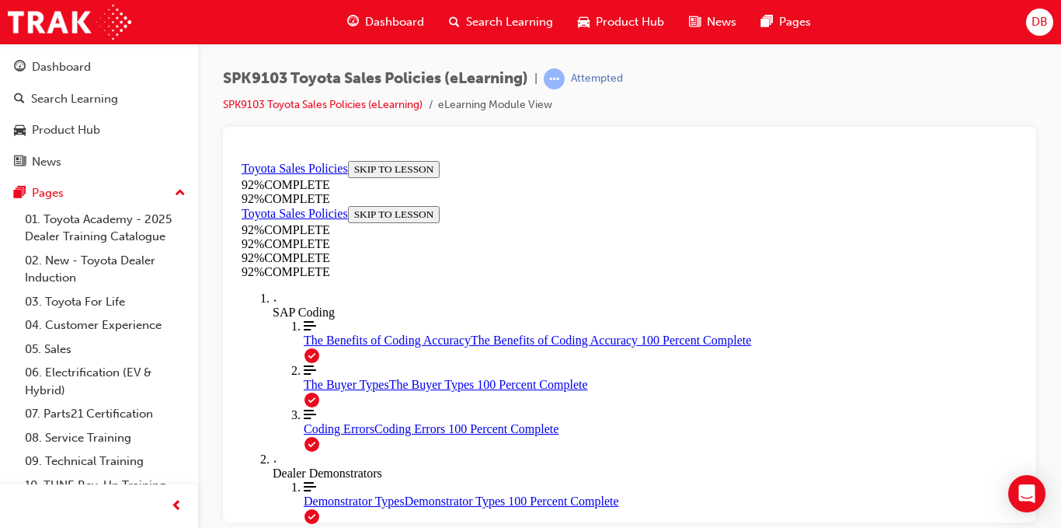
scroll to position [51, 0]
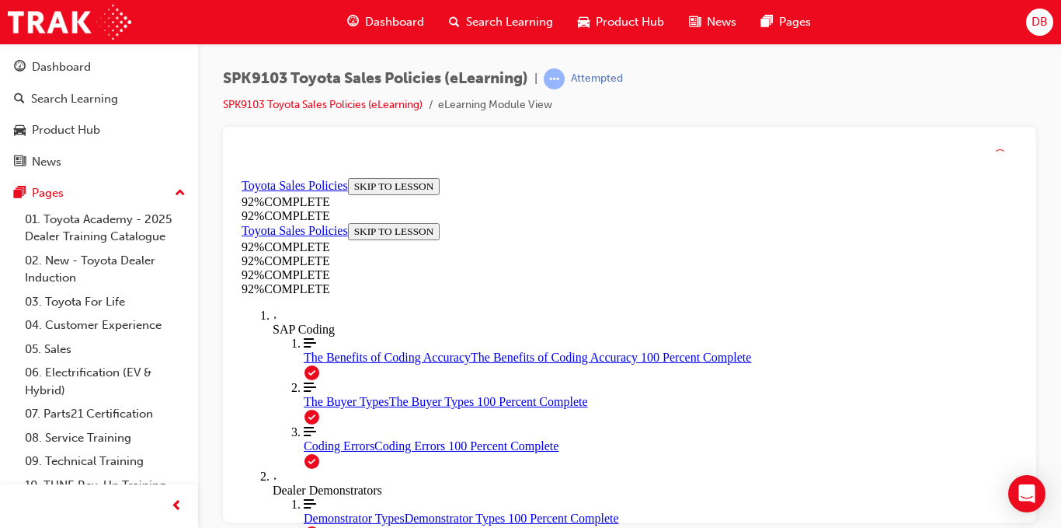
scroll to position [139, 0]
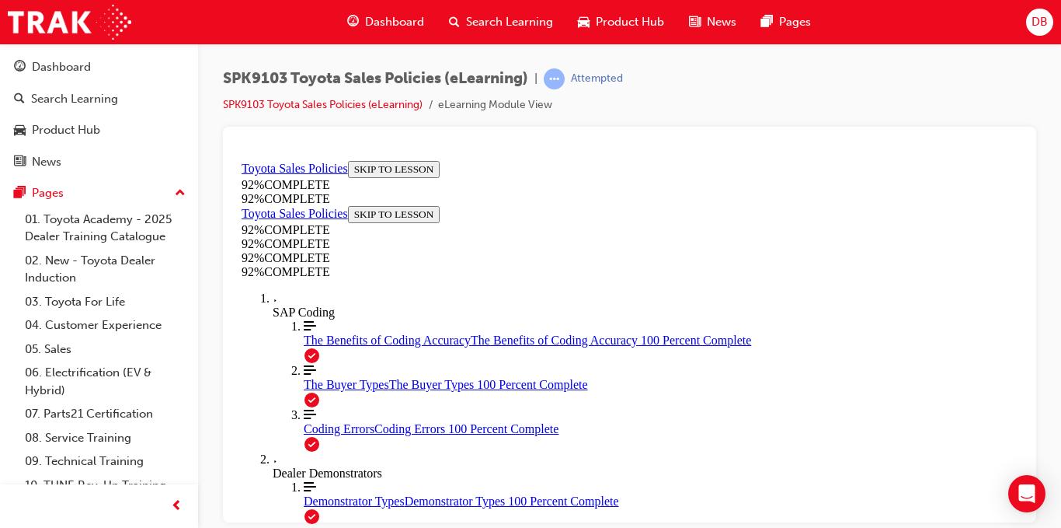
scroll to position [104, 0]
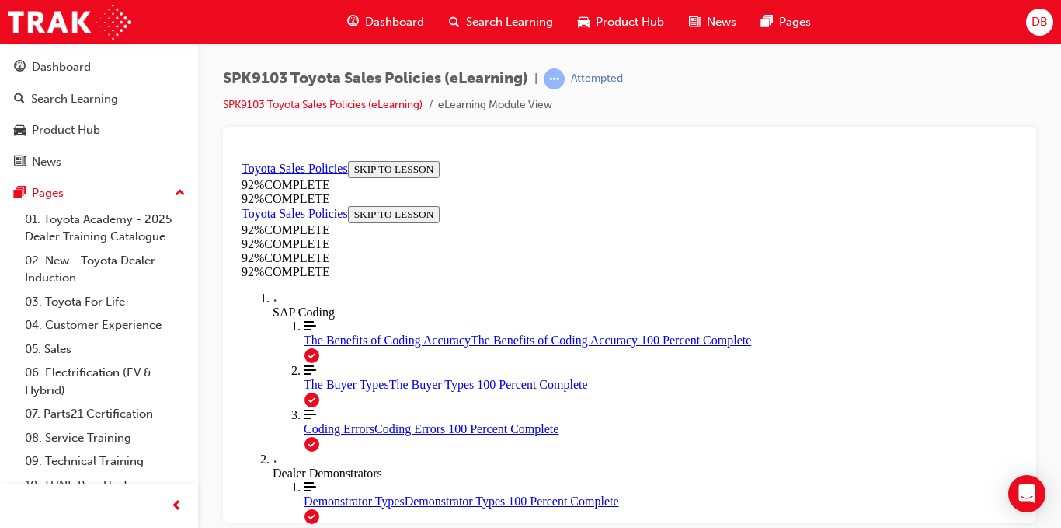
scroll to position [57, 0]
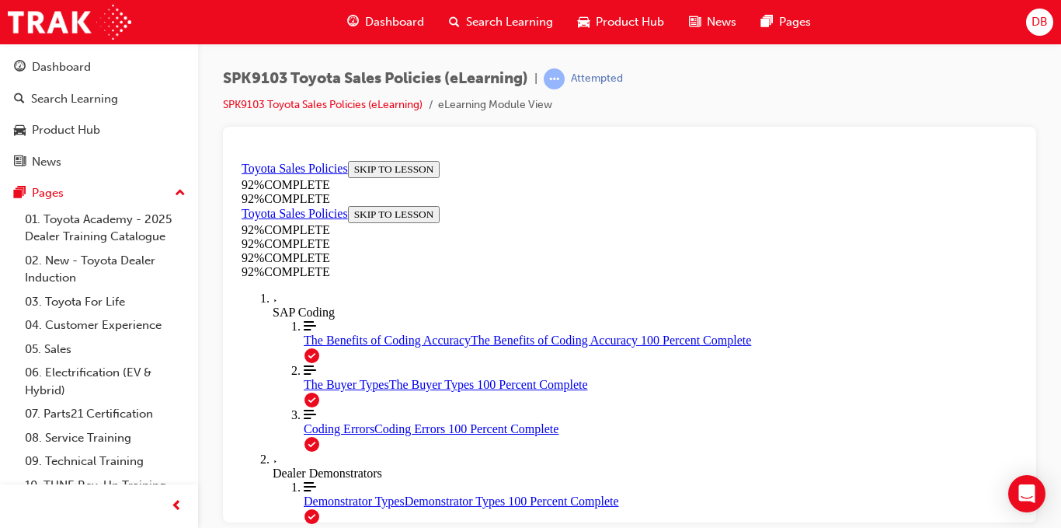
scroll to position [57, 0]
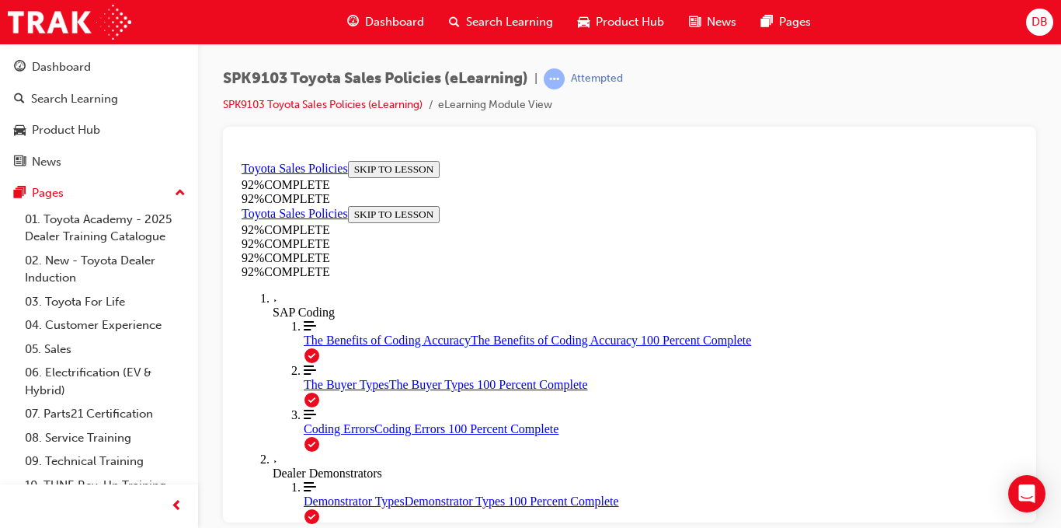
scroll to position [419, 0]
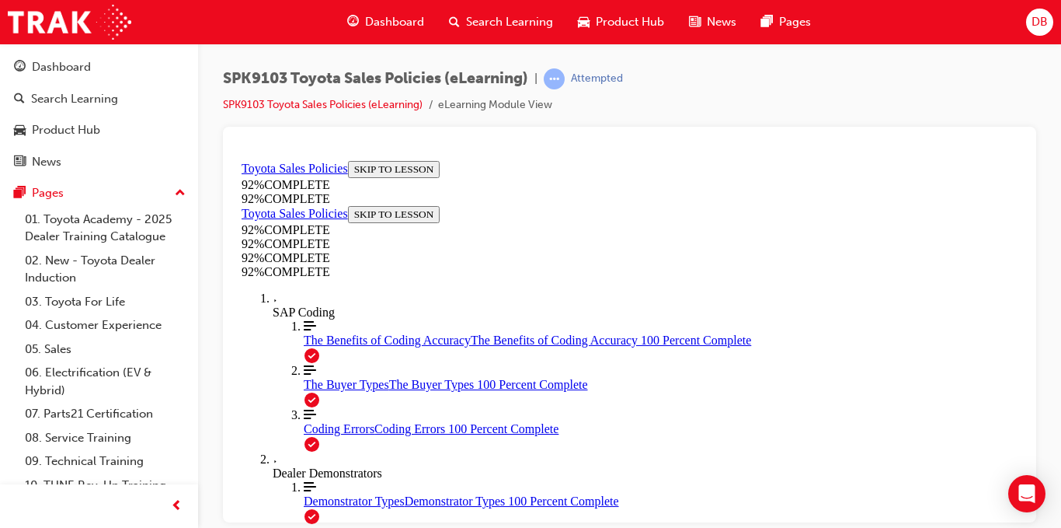
scroll to position [594, 0]
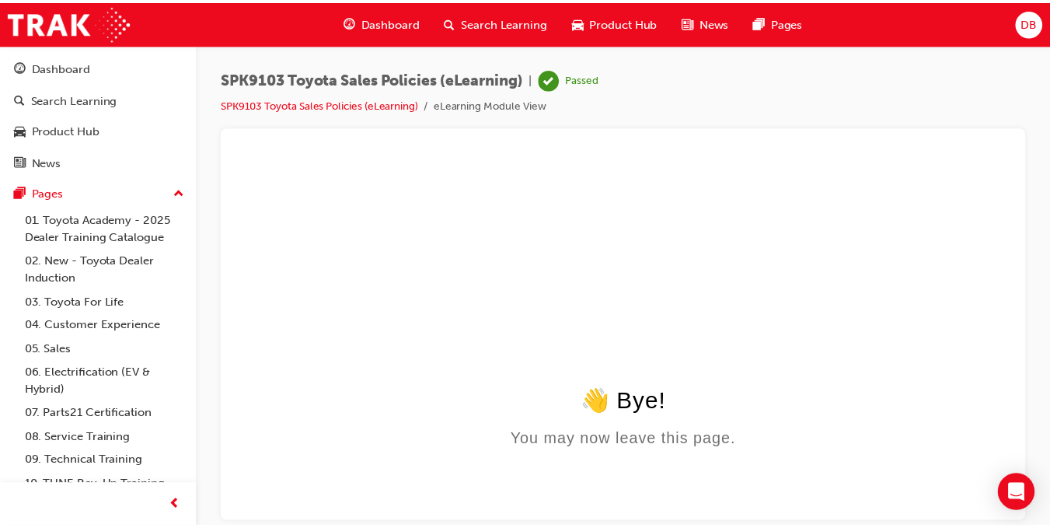
scroll to position [0, 0]
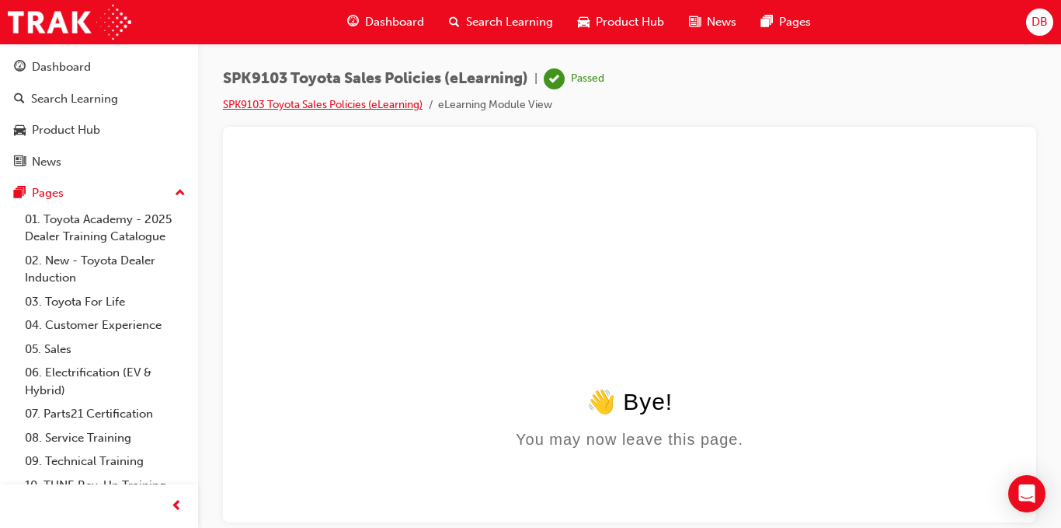
click at [369, 108] on link "SPK9103 Toyota Sales Policies (eLearning)" at bounding box center [323, 104] width 200 height 13
